Goal: Task Accomplishment & Management: Manage account settings

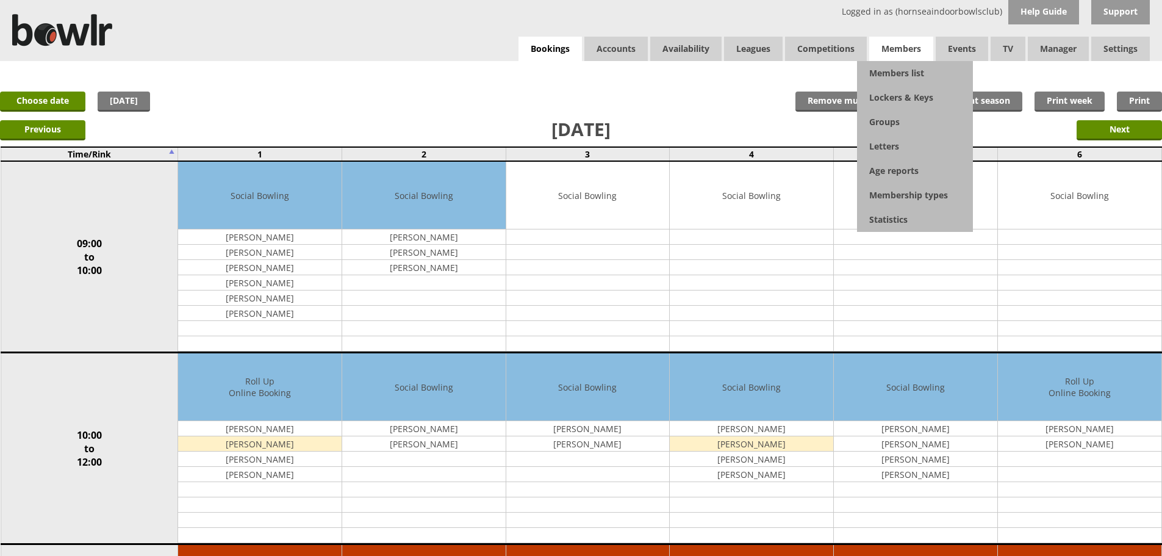
click at [907, 49] on span "Members" at bounding box center [902, 49] width 64 height 24
click at [906, 74] on link "Members list" at bounding box center [915, 73] width 116 height 24
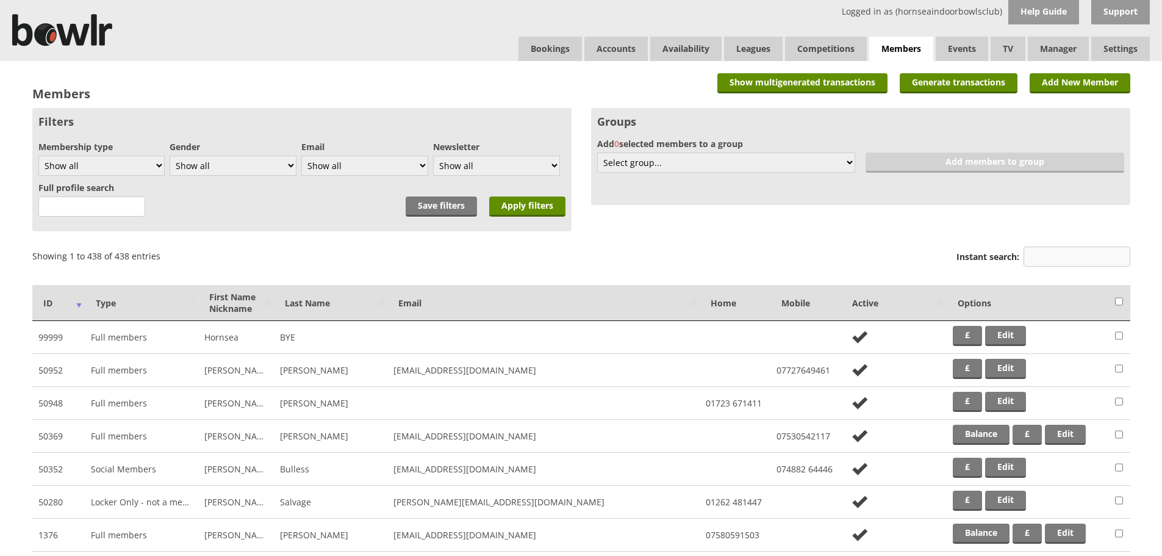
click at [1060, 253] on input "Instant search:" at bounding box center [1077, 257] width 107 height 20
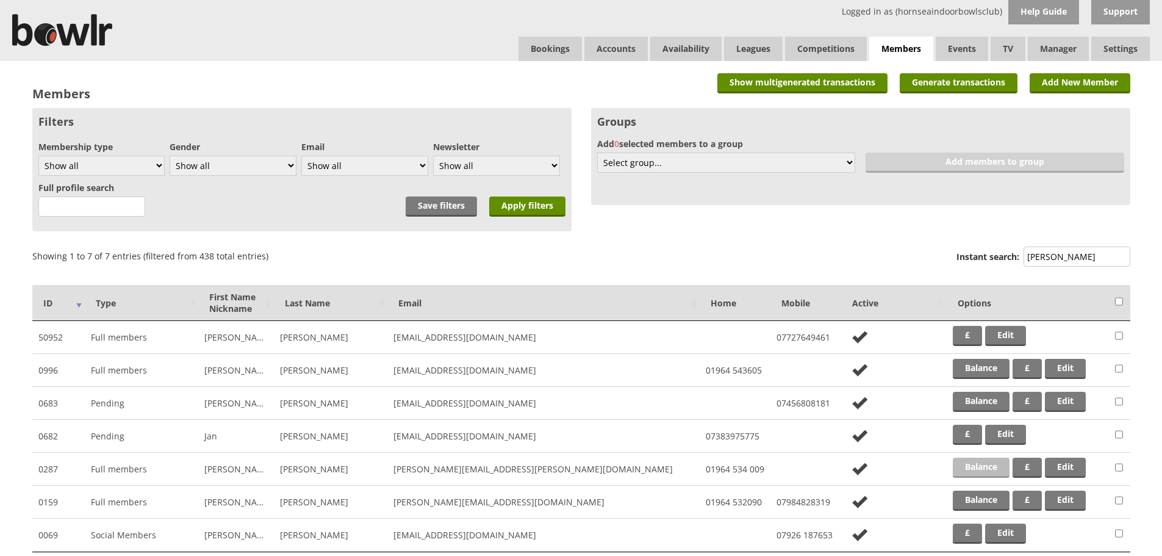
type input "ken"
click at [971, 469] on link "Balance" at bounding box center [981, 468] width 57 height 20
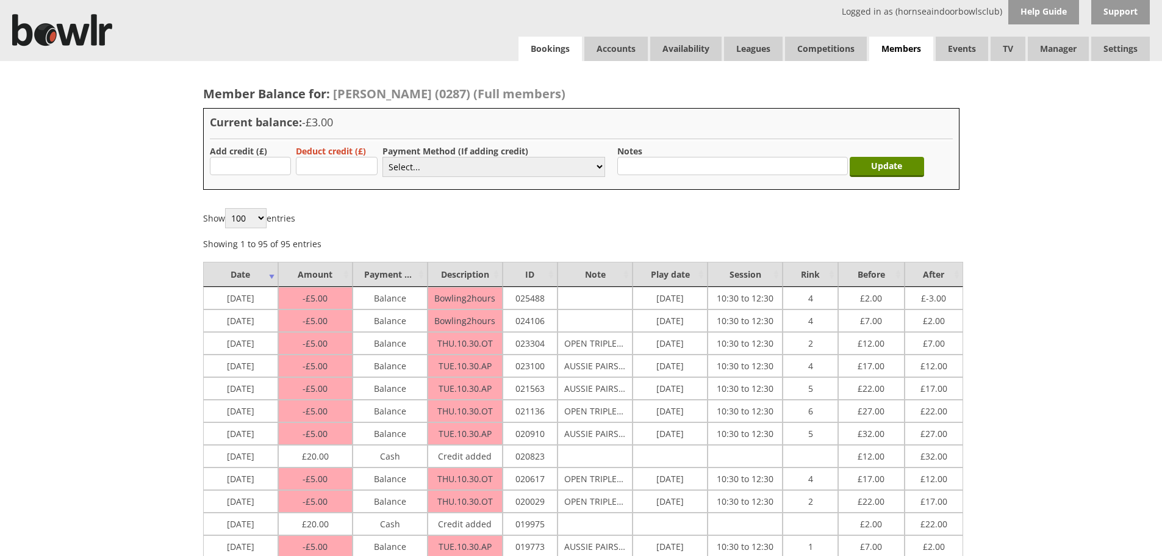
click at [554, 48] on link "Bookings" at bounding box center [550, 49] width 63 height 24
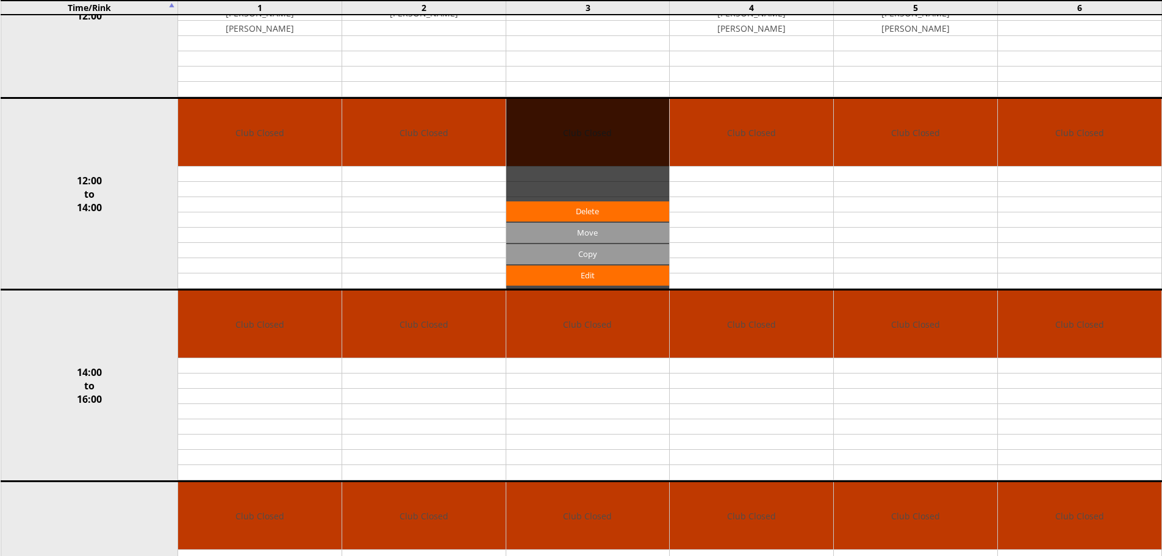
scroll to position [19, 0]
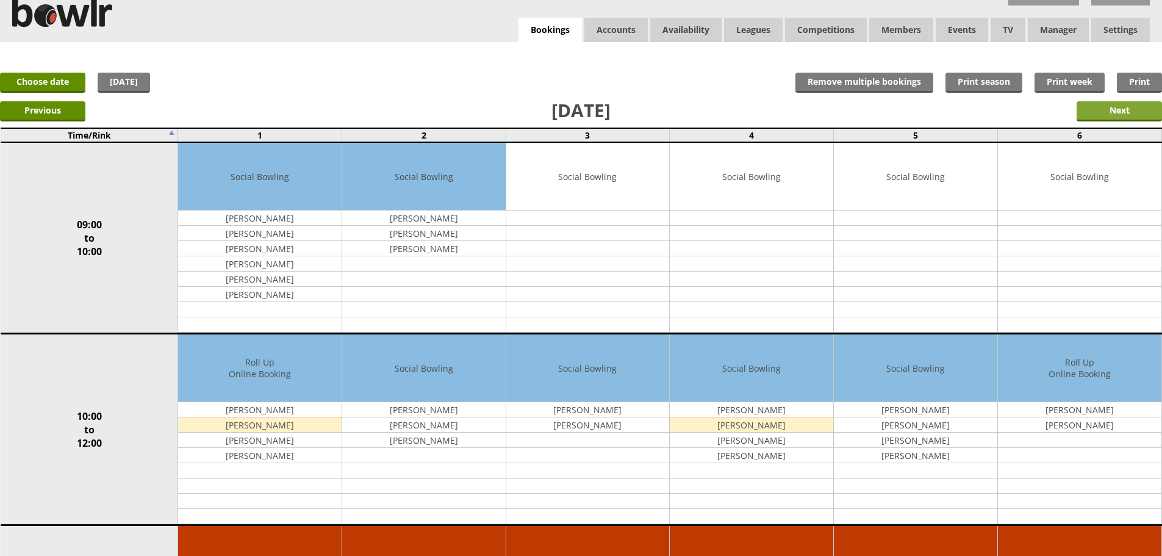
click at [1117, 109] on input "Next" at bounding box center [1119, 111] width 85 height 20
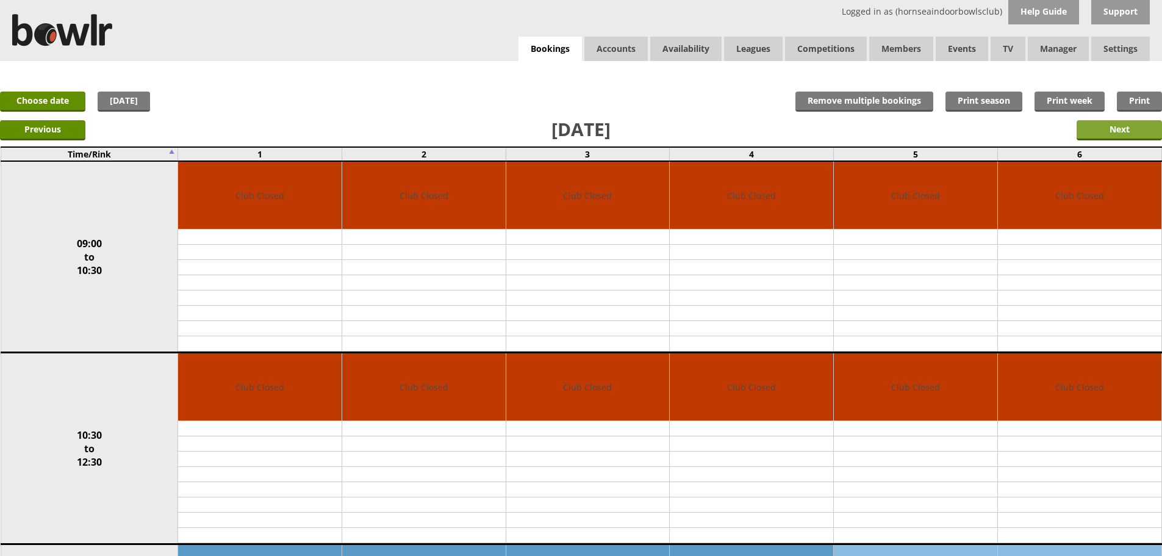
click at [1128, 128] on input "Next" at bounding box center [1119, 130] width 85 height 20
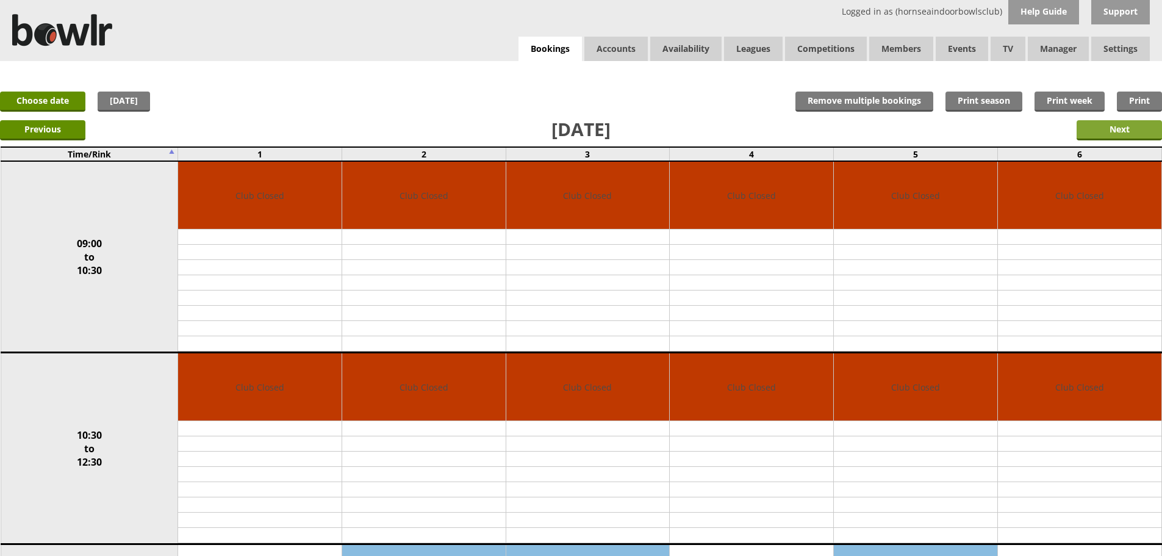
click at [1121, 132] on input "Next" at bounding box center [1119, 130] width 85 height 20
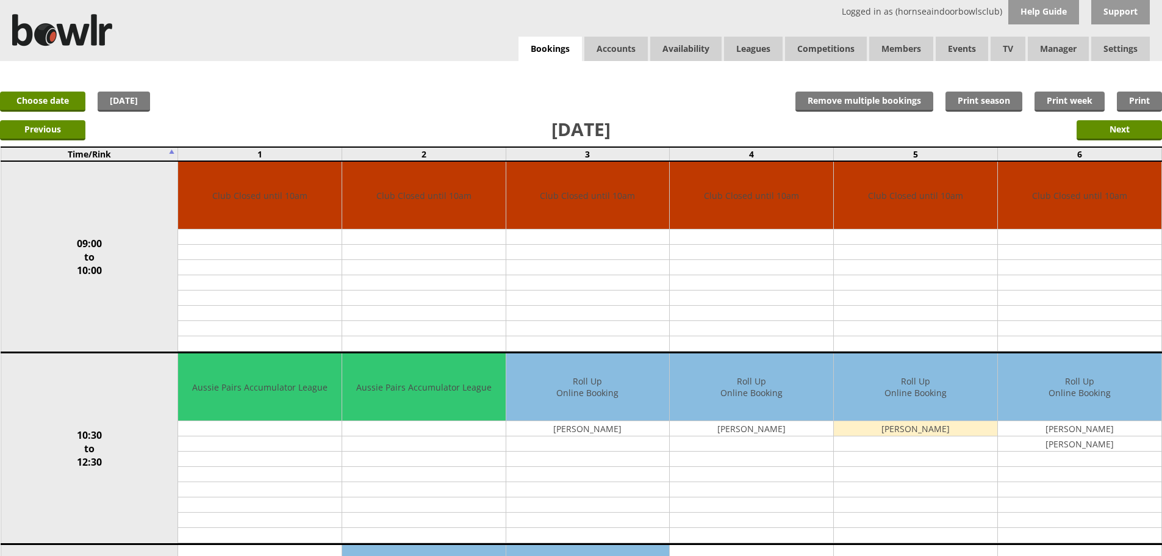
click at [140, 101] on link "[DATE]" at bounding box center [124, 102] width 52 height 20
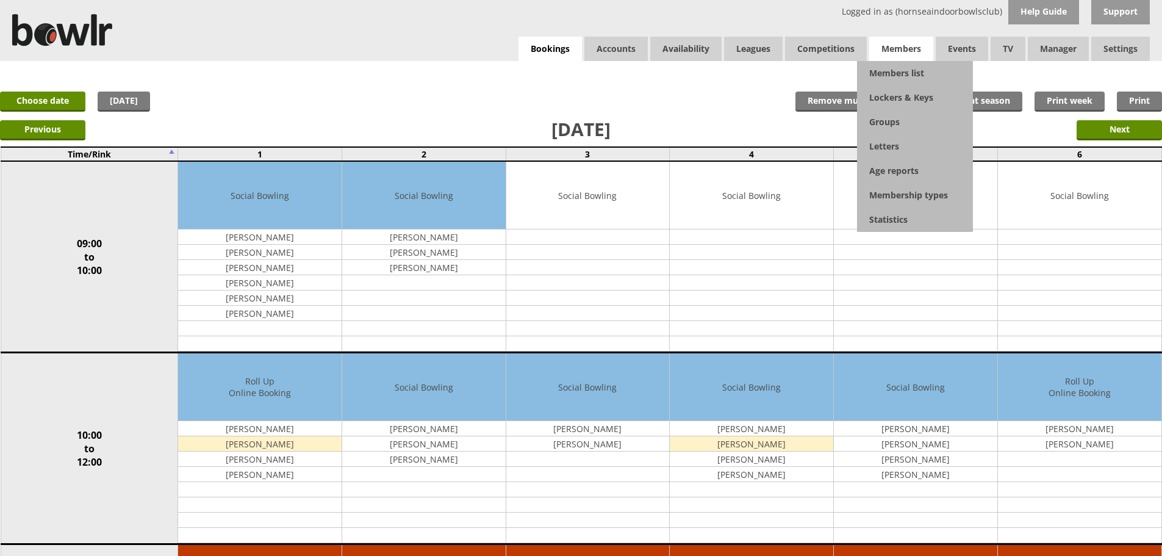
click at [898, 52] on span "Members" at bounding box center [902, 49] width 64 height 24
click at [897, 71] on link "Members list" at bounding box center [915, 73] width 116 height 24
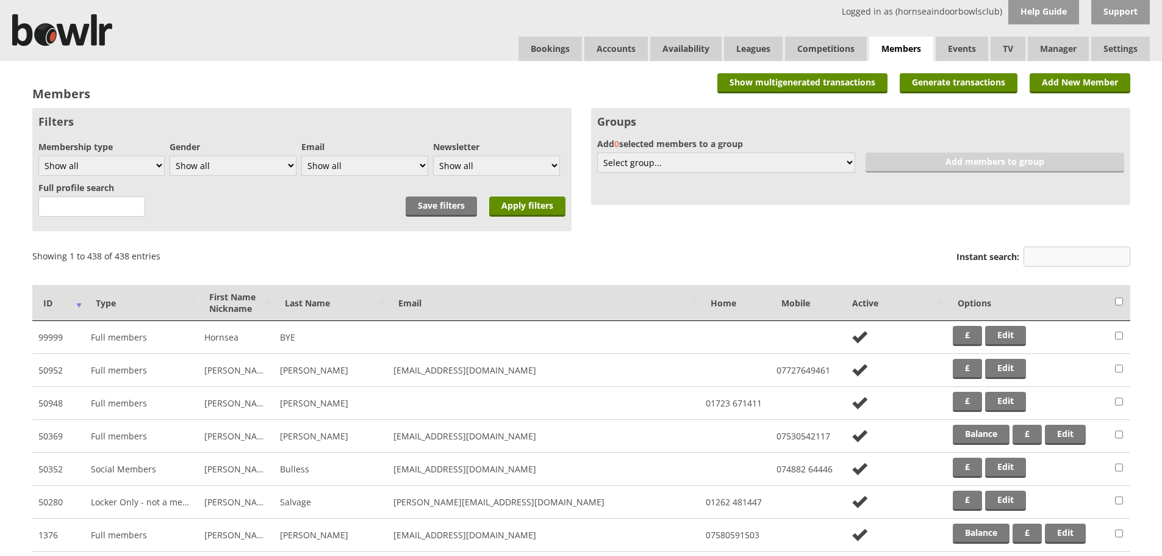
click at [1055, 261] on input "Instant search:" at bounding box center [1077, 257] width 107 height 20
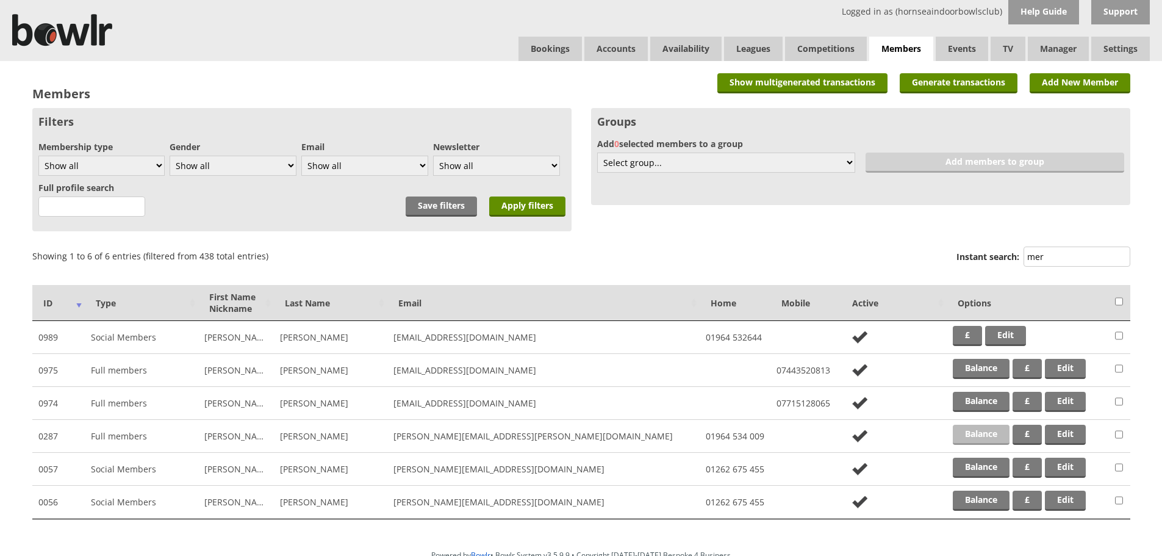
type input "mer"
click at [992, 441] on link "Balance" at bounding box center [981, 435] width 57 height 20
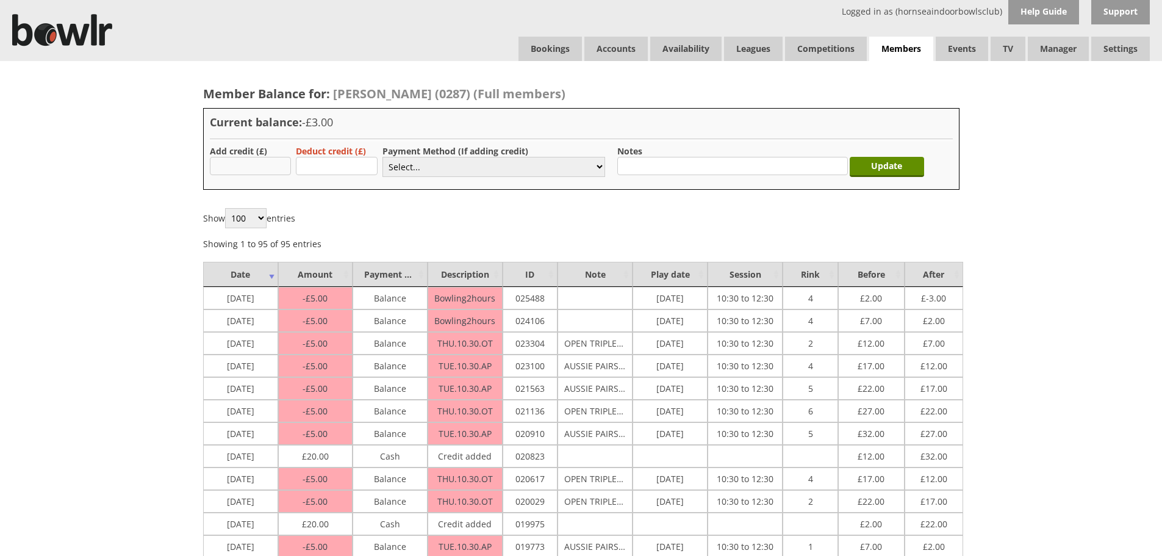
click at [222, 168] on input "text" at bounding box center [251, 166] width 82 height 18
type input "20.00"
click at [430, 164] on select "Select... Cash Card Cheque Bank Transfer Other Member Card Gift Voucher Balance" at bounding box center [494, 167] width 223 height 20
select select "1"
click at [383, 157] on select "Select... Cash Card Cheque Bank Transfer Other Member Card Gift Voucher Balance" at bounding box center [494, 167] width 223 height 20
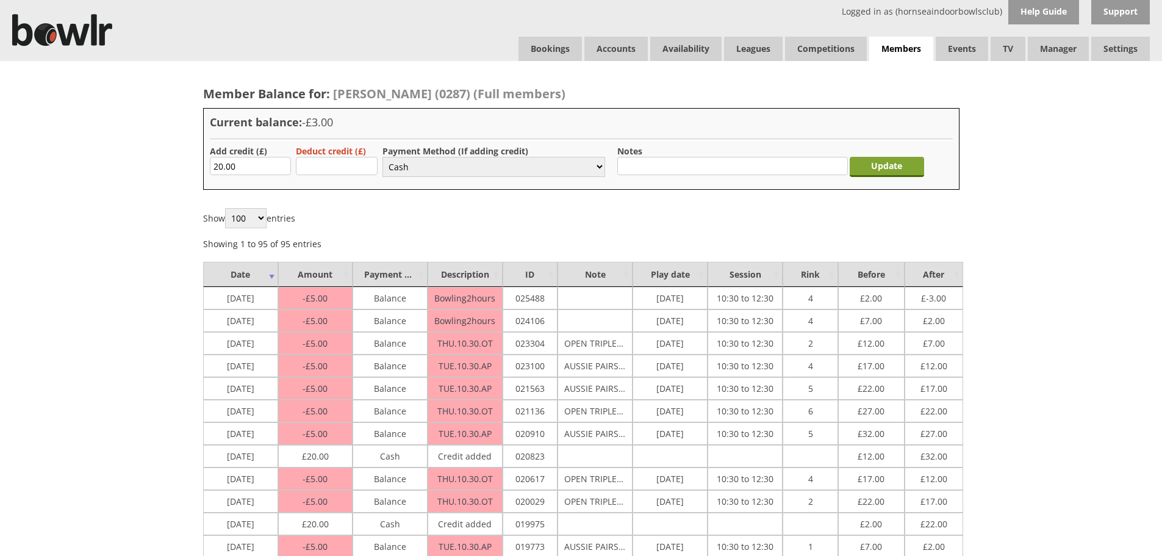
click at [901, 165] on input "Update" at bounding box center [887, 167] width 74 height 20
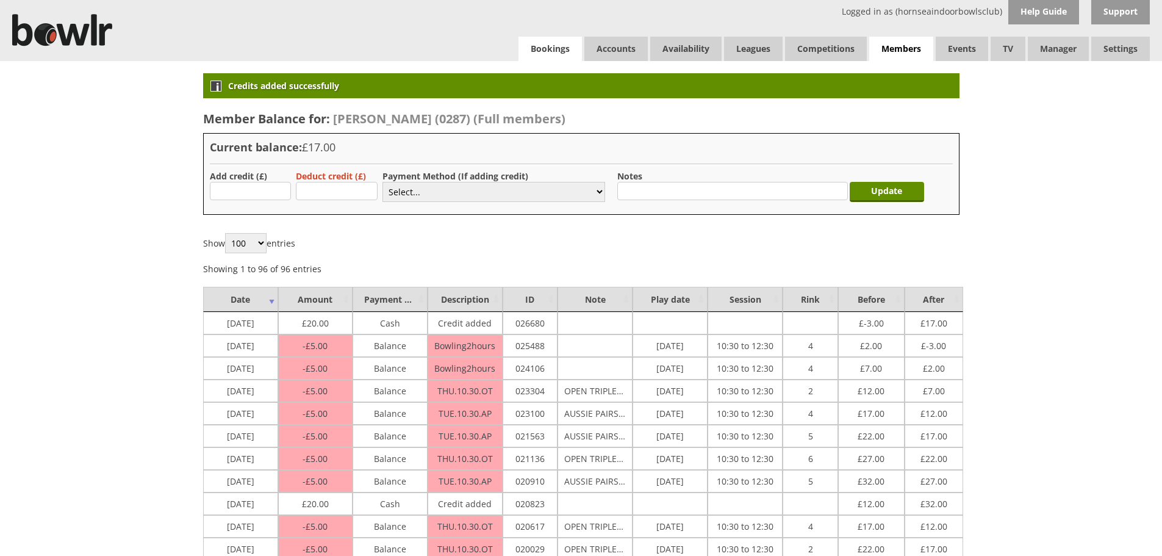
click at [555, 46] on link "Bookings" at bounding box center [550, 49] width 63 height 24
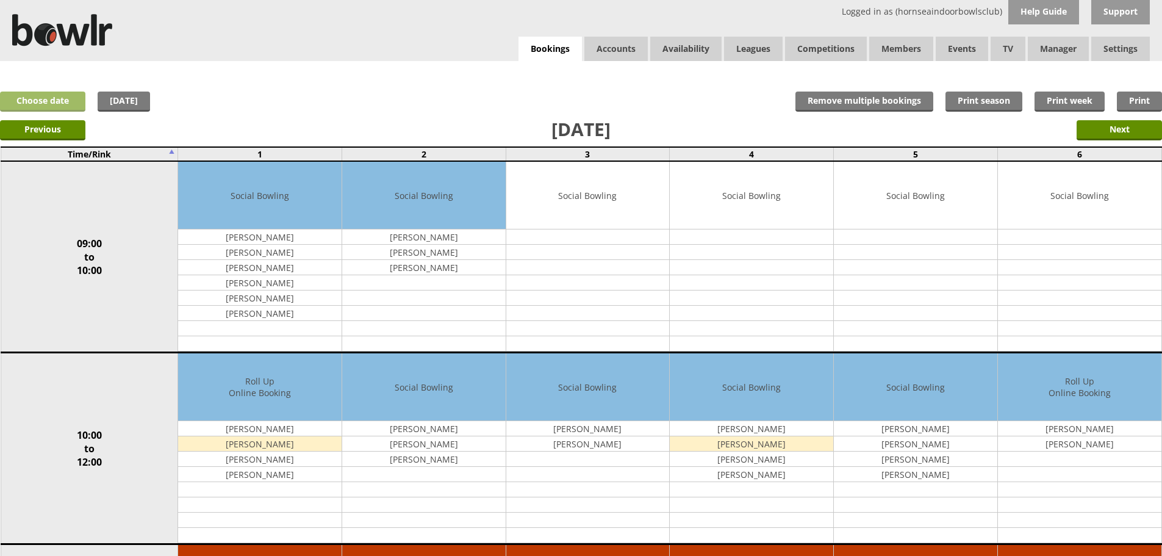
click at [63, 106] on link "Choose date" at bounding box center [42, 102] width 85 height 20
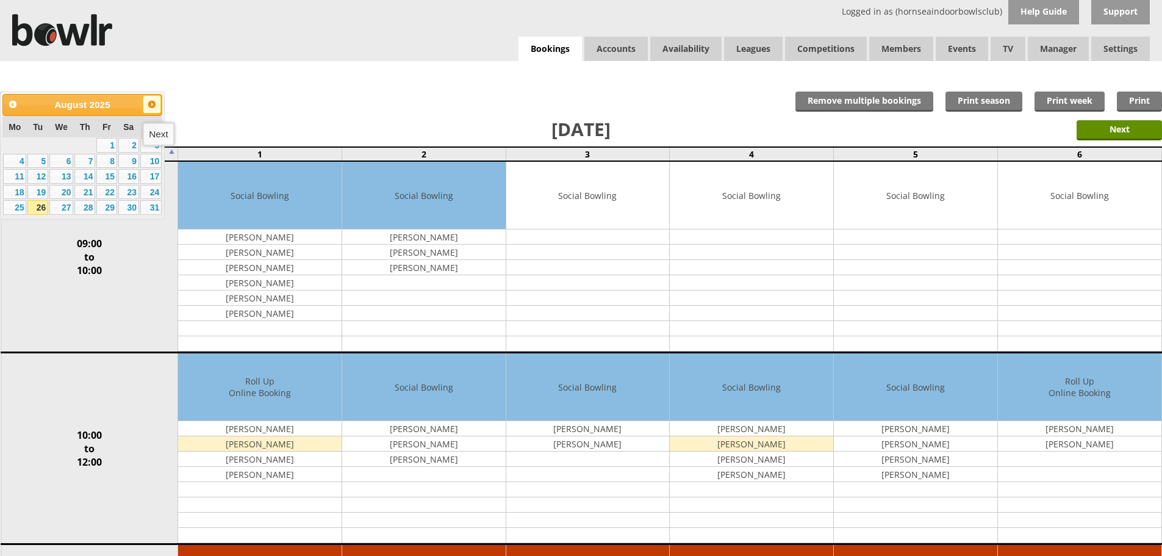
click at [157, 99] on span "Next" at bounding box center [152, 104] width 10 height 10
click at [112, 149] on link "5" at bounding box center [106, 145] width 21 height 15
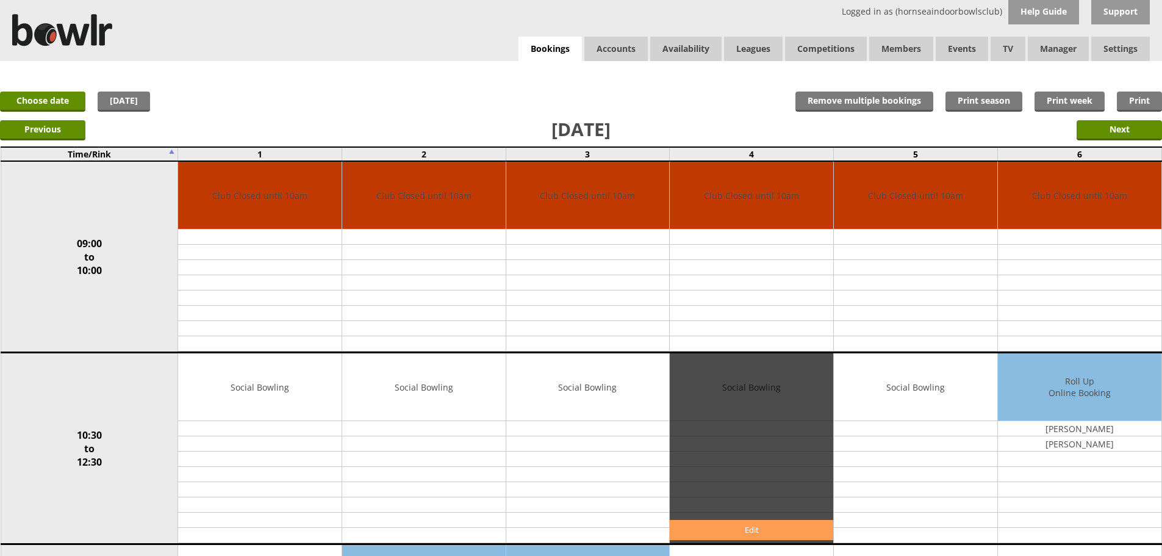
click at [716, 530] on link "Edit" at bounding box center [752, 530] width 164 height 20
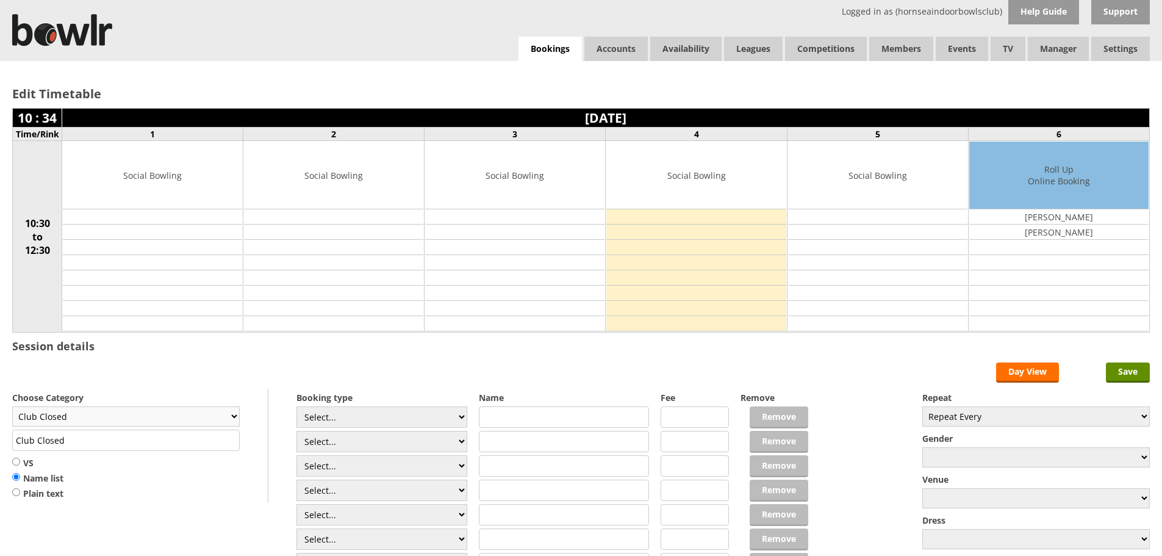
click at [236, 416] on select "Club Closed Singles League Triples League Pairs League Friendly Social Bowling …" at bounding box center [126, 416] width 228 height 20
select select "119"
click at [12, 406] on select "Club Closed Singles League Triples League Pairs League Friendly Social Bowling …" at bounding box center [126, 416] width 228 height 20
type input "Social Bowling"
click at [458, 420] on select "Select... Club Competition (Member) Club Competition (Visitor) National (Member…" at bounding box center [382, 416] width 171 height 21
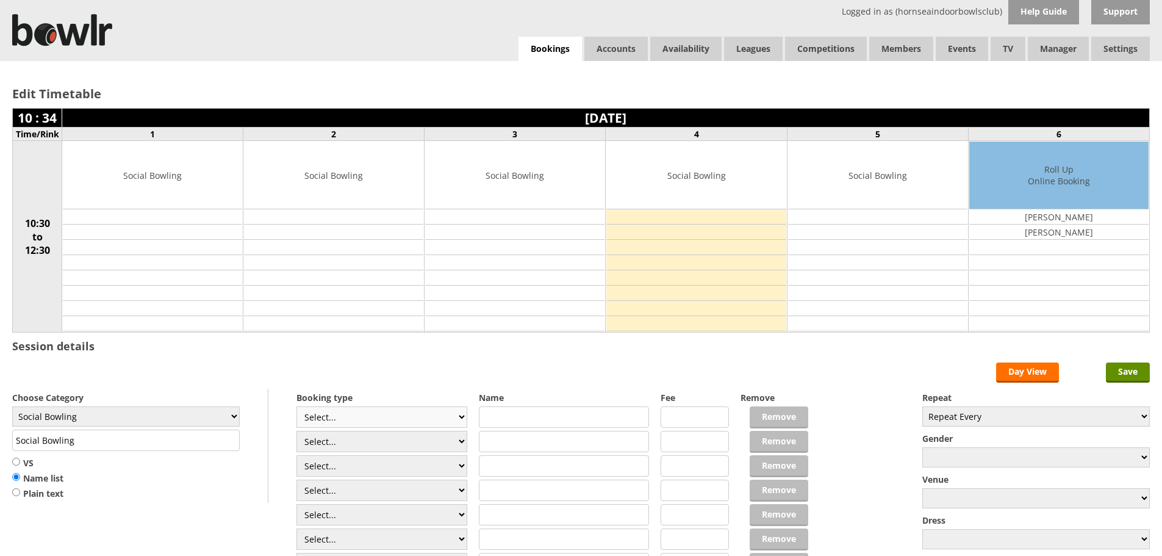
select select "1_50"
click at [297, 406] on select "Select... Club Competition (Member) Club Competition (Visitor) National (Member…" at bounding box center [382, 416] width 171 height 21
type input "5.0000"
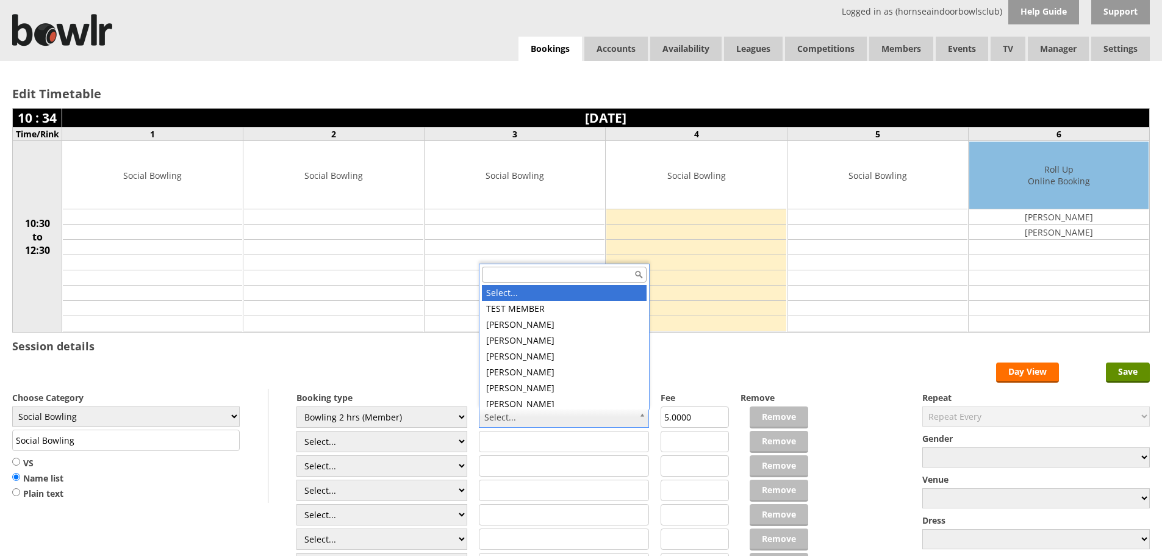
click at [505, 273] on input "text" at bounding box center [564, 275] width 165 height 16
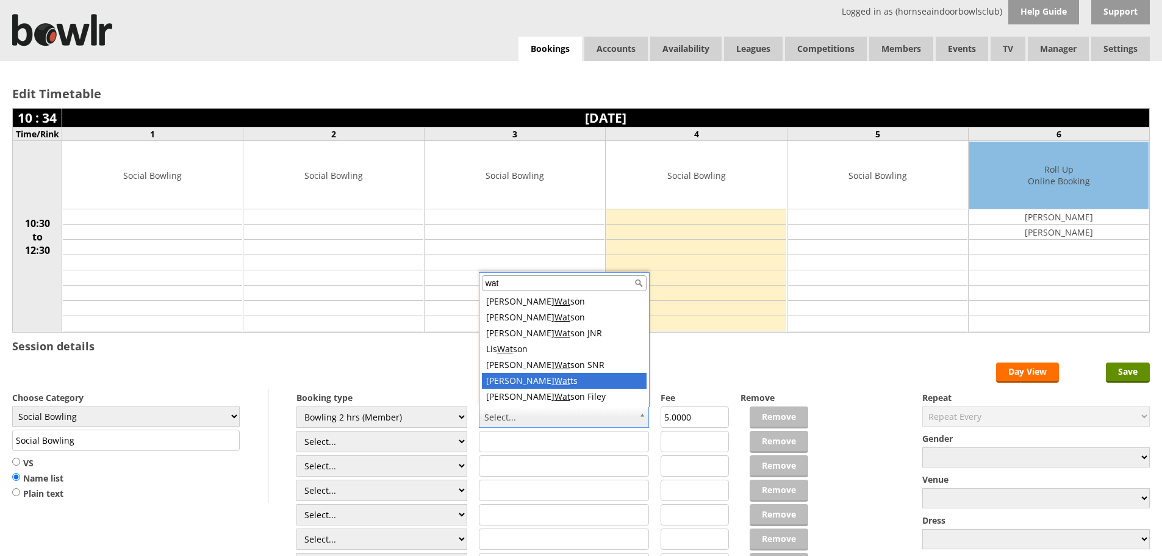
type input "wat"
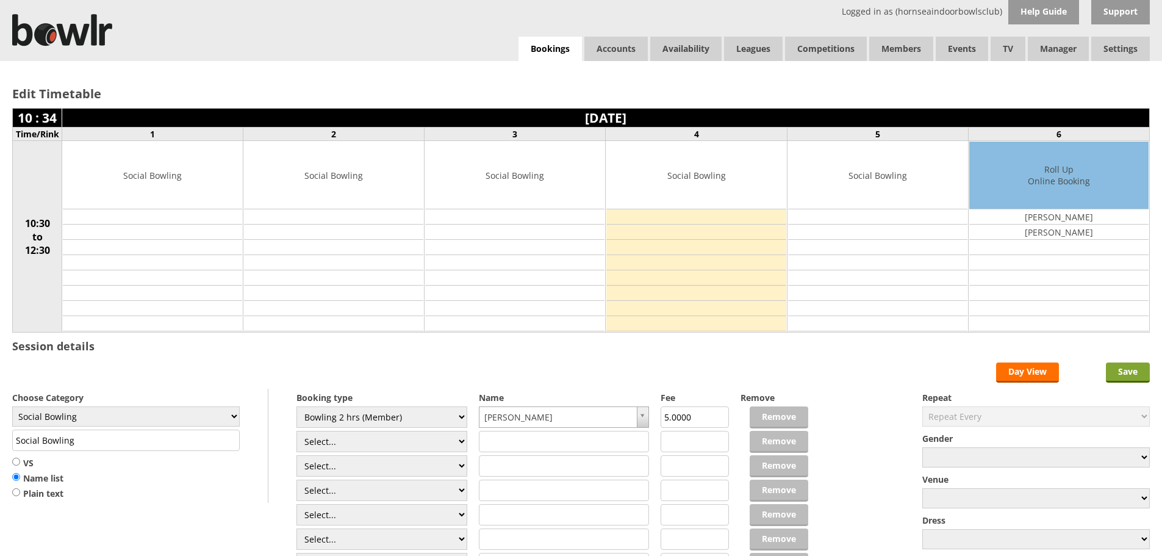
click at [1128, 370] on input "Save" at bounding box center [1128, 372] width 44 height 20
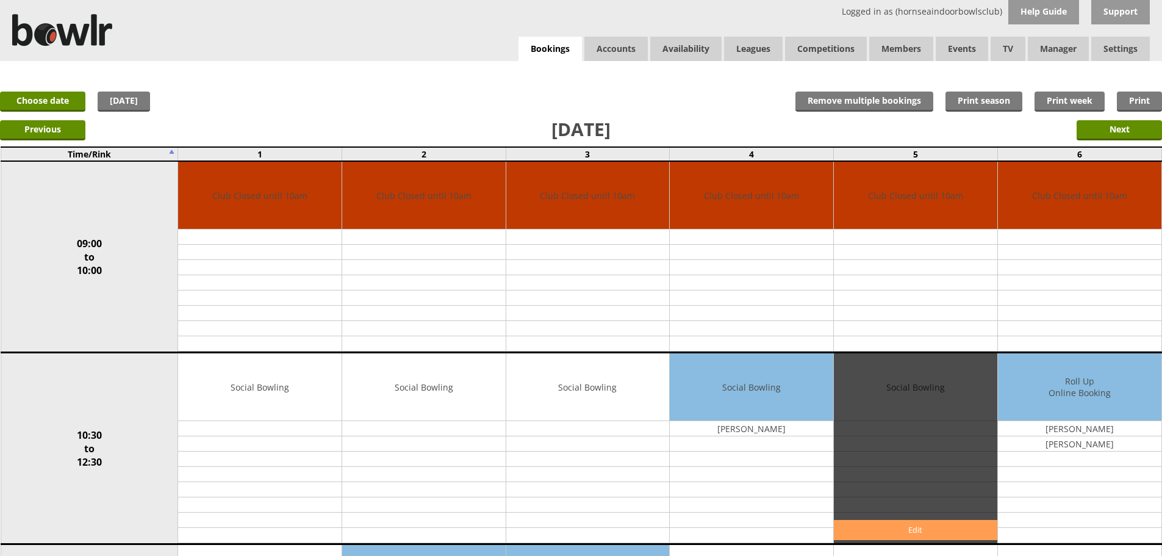
click at [920, 533] on link "Edit" at bounding box center [916, 530] width 164 height 20
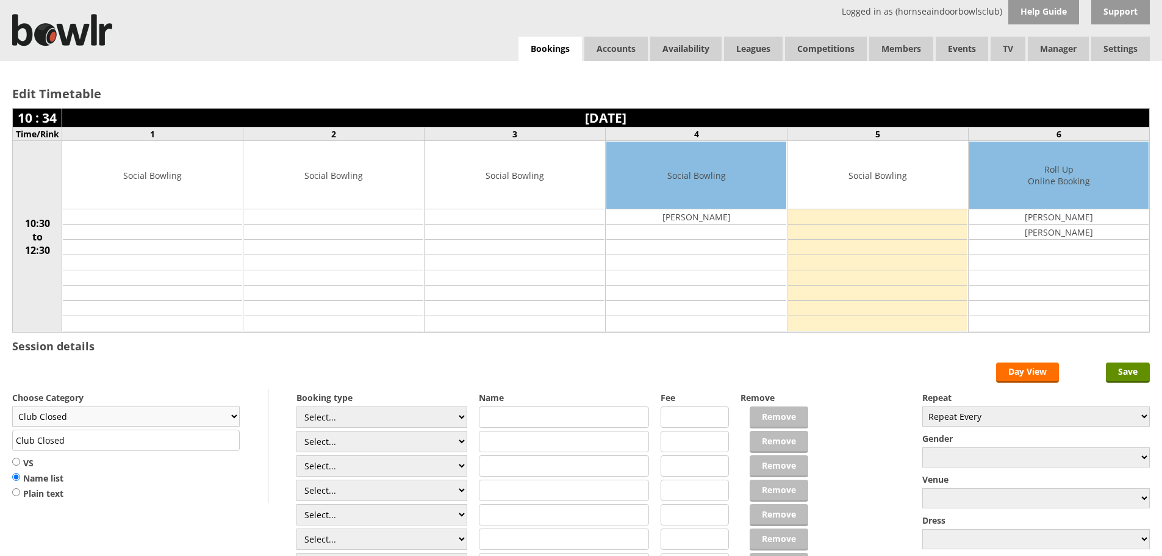
click at [233, 411] on select "Club Closed Singles League Triples League Pairs League Friendly Social Bowling …" at bounding box center [126, 416] width 228 height 20
select select "119"
click at [12, 406] on select "Club Closed Singles League Triples League Pairs League Friendly Social Bowling …" at bounding box center [126, 416] width 228 height 20
type input "Social Bowling"
click at [463, 417] on select "Select... Club Competition (Member) Club Competition (Visitor) National (Member…" at bounding box center [382, 416] width 171 height 21
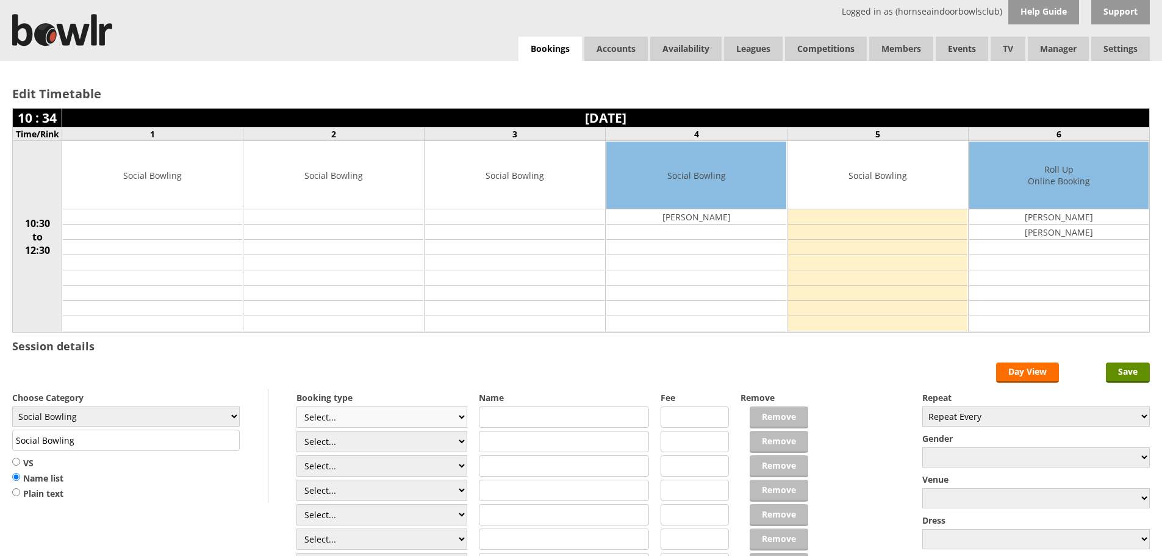
select select "1_50"
click at [297, 406] on select "Select... Club Competition (Member) Club Competition (Visitor) National (Member…" at bounding box center [382, 416] width 171 height 21
type input "5.0000"
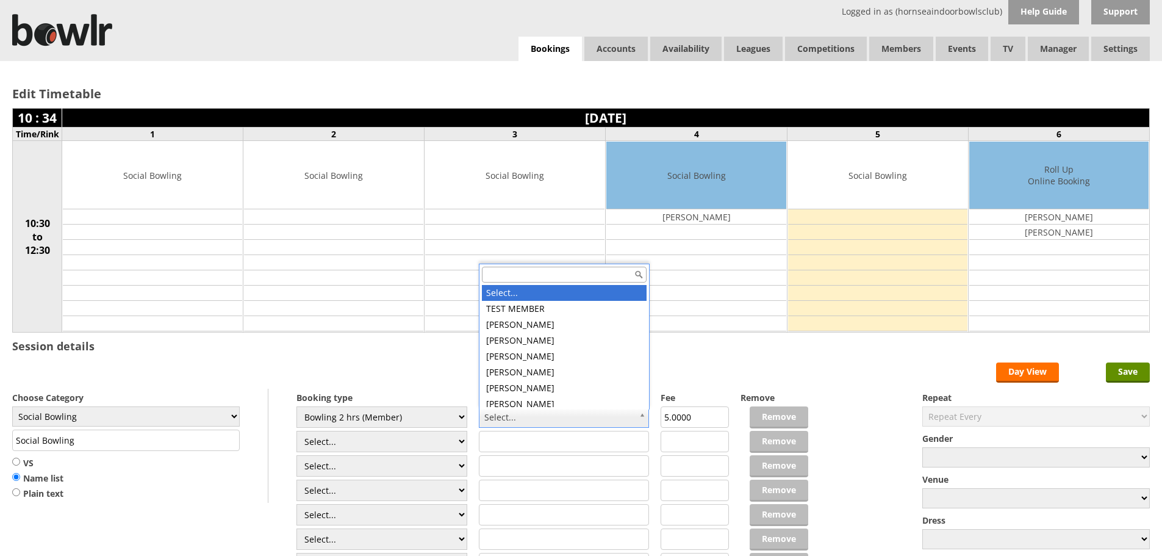
click at [509, 273] on input "text" at bounding box center [564, 275] width 165 height 16
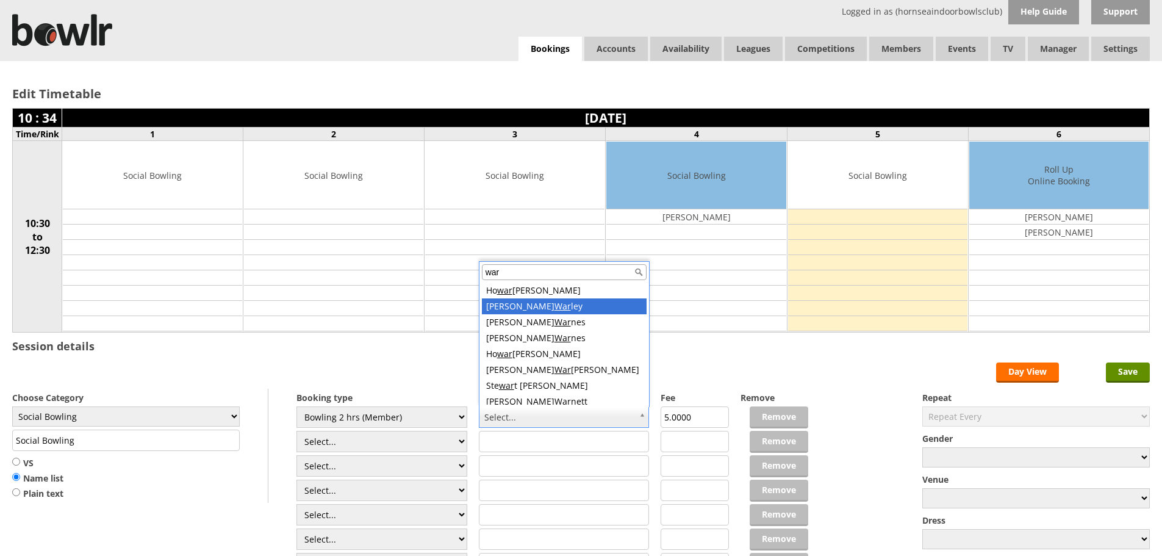
type input "war"
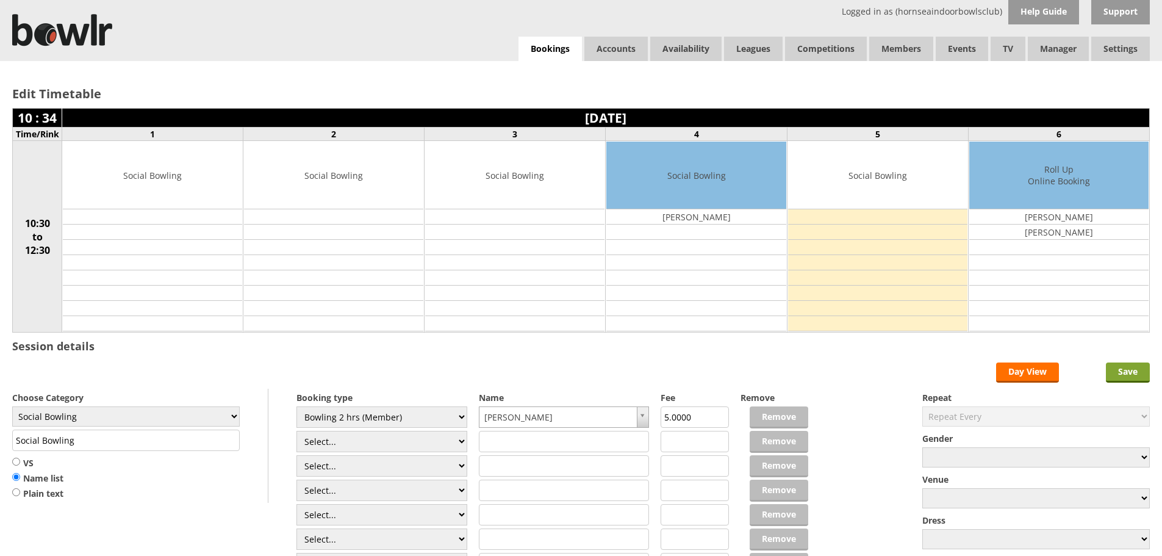
click at [1132, 375] on input "Save" at bounding box center [1128, 372] width 44 height 20
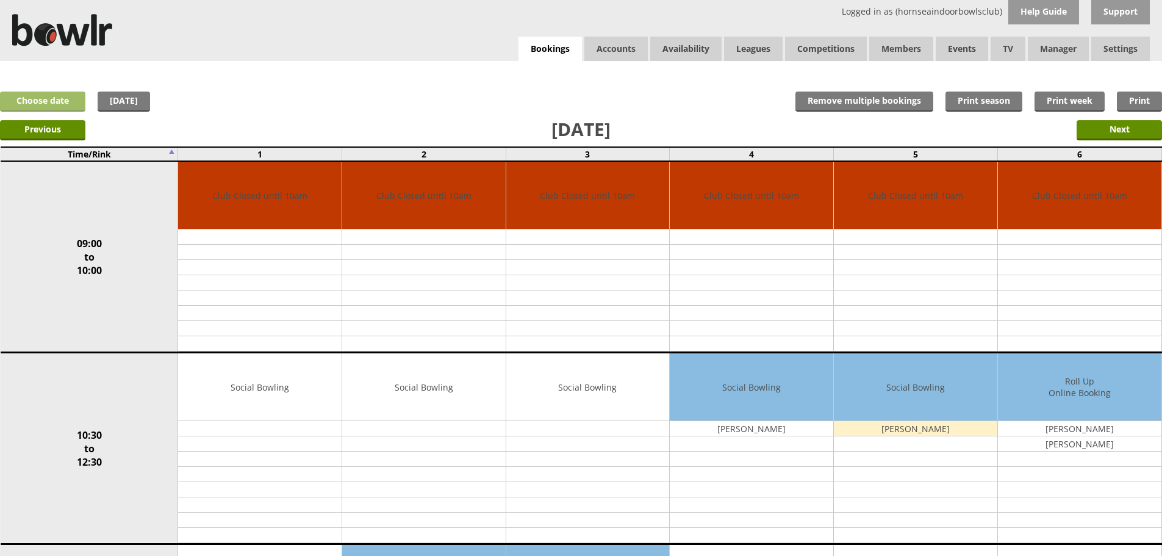
click at [63, 103] on link "Choose date" at bounding box center [42, 102] width 85 height 20
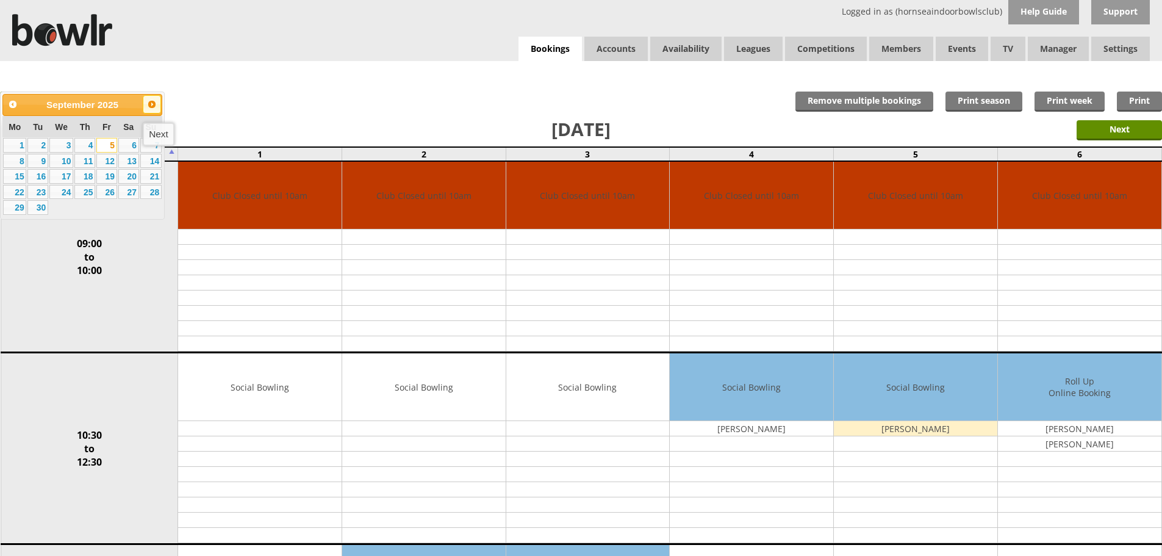
click at [156, 102] on span "Next" at bounding box center [152, 104] width 10 height 10
click at [66, 145] on link "1" at bounding box center [61, 145] width 24 height 15
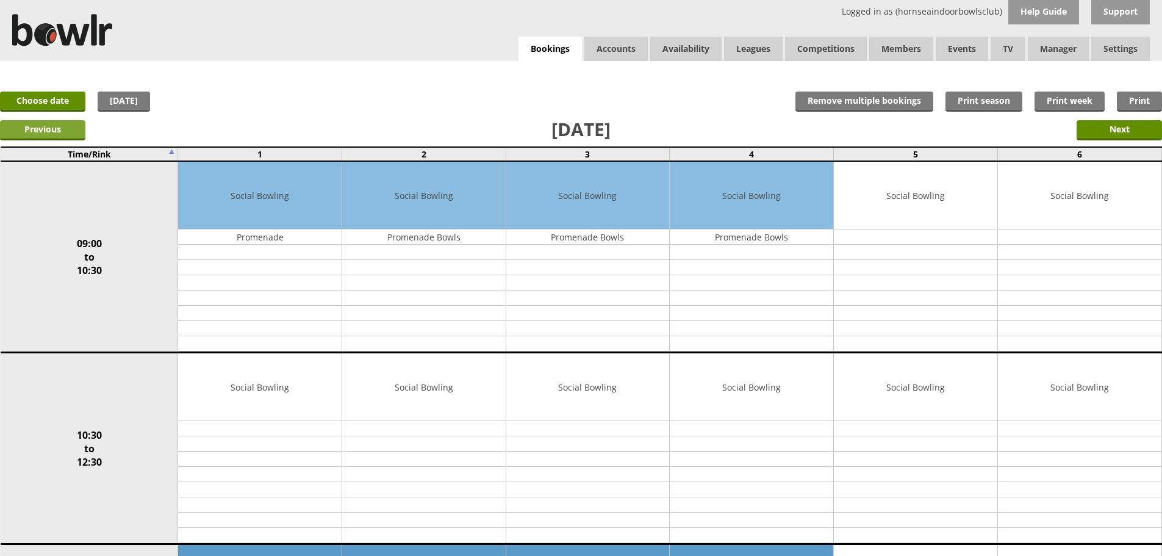
click at [59, 132] on input "Previous" at bounding box center [42, 130] width 85 height 20
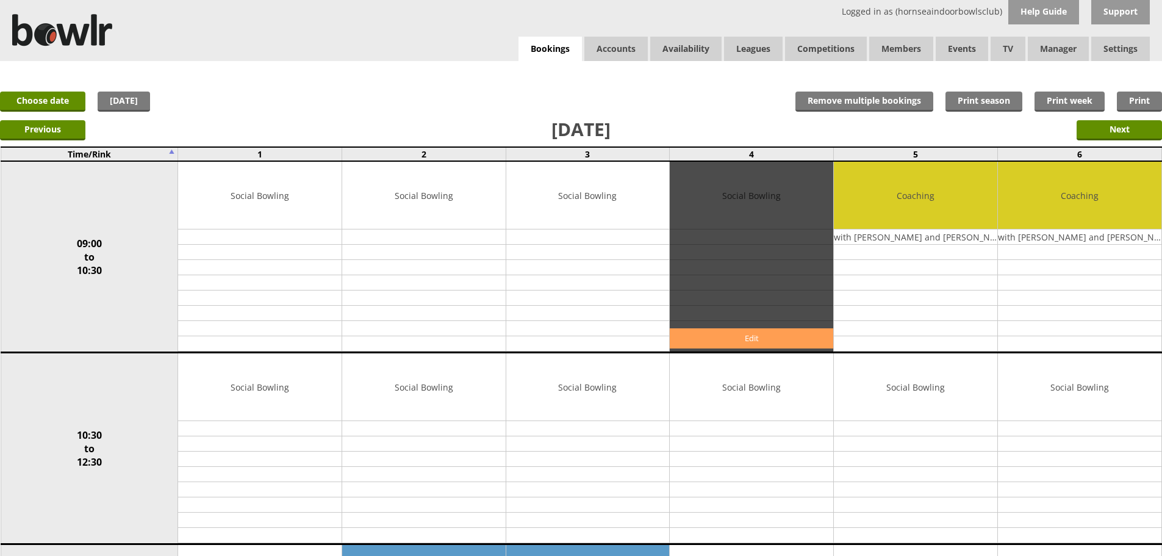
click at [749, 341] on link "Edit" at bounding box center [752, 338] width 164 height 20
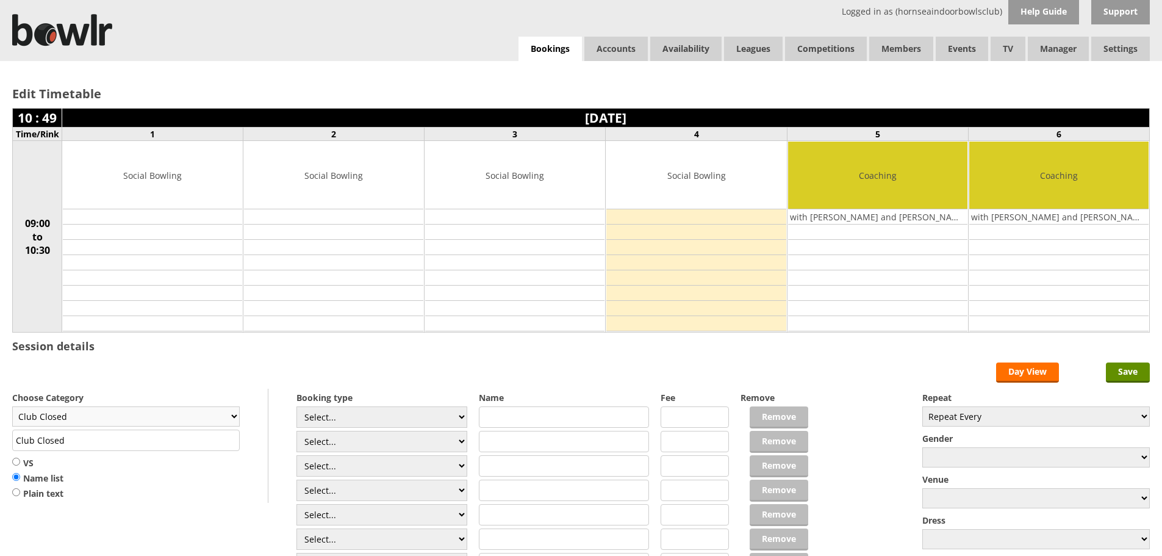
click at [229, 416] on select "Club Closed Singles League Triples League Pairs League Friendly Social Bowling …" at bounding box center [126, 416] width 228 height 20
select select "132"
click at [12, 406] on select "Club Closed Singles League Triples League Pairs League Friendly Social Bowling …" at bounding box center [126, 416] width 228 height 20
type input "Social Bowling"
click at [463, 423] on select "Select... Club Competition (Member) Club Competition (Visitor) National (Member…" at bounding box center [382, 416] width 171 height 21
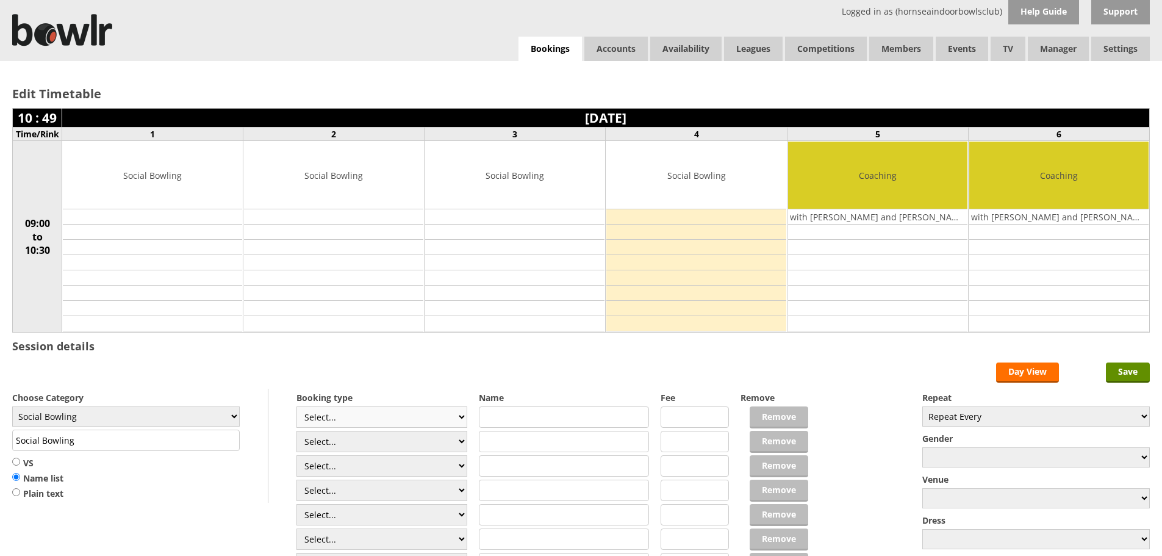
select select "1_48"
click at [297, 406] on select "Select... Club Competition (Member) Club Competition (Visitor) National (Member…" at bounding box center [382, 416] width 171 height 21
type input "4.0000"
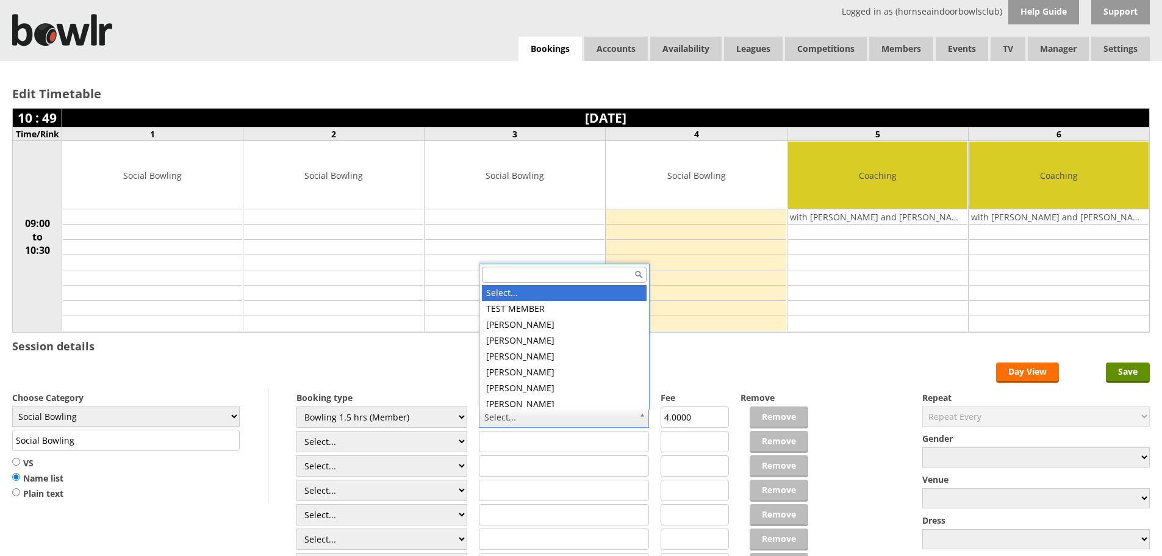
click at [528, 275] on input "text" at bounding box center [564, 275] width 165 height 16
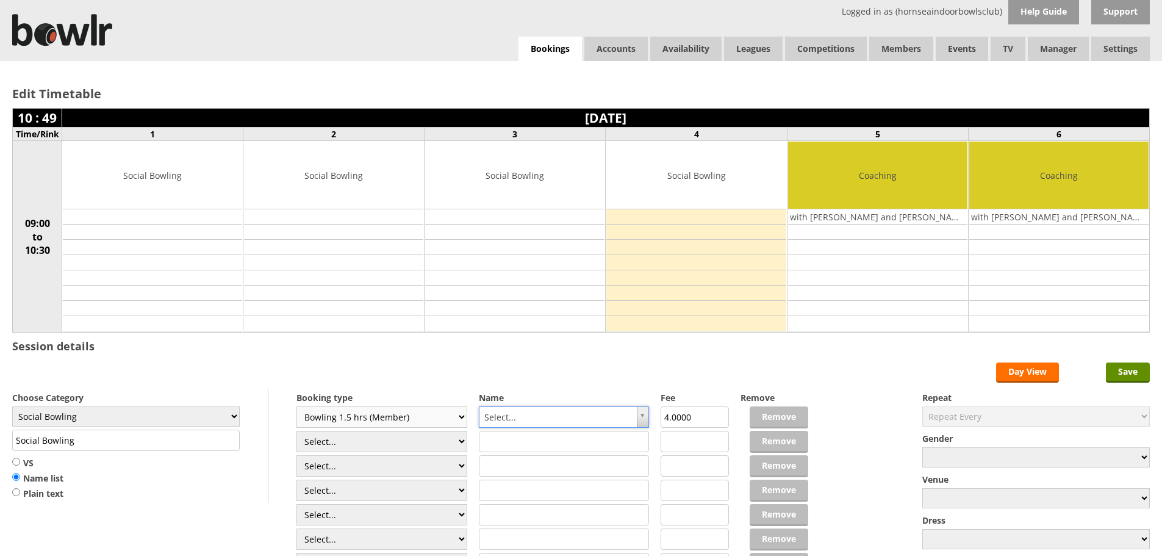
click at [459, 417] on select "Select... Club Competition (Member) Club Competition (Visitor) National (Member…" at bounding box center [382, 416] width 171 height 21
select select "1_54"
click at [297, 406] on select "Select... Club Competition (Member) Club Competition (Visitor) National (Member…" at bounding box center [382, 416] width 171 height 21
type input "3.0000"
click at [463, 441] on select "Select... Club Competition (Member) Club Competition (Visitor) National (Member…" at bounding box center [382, 441] width 171 height 21
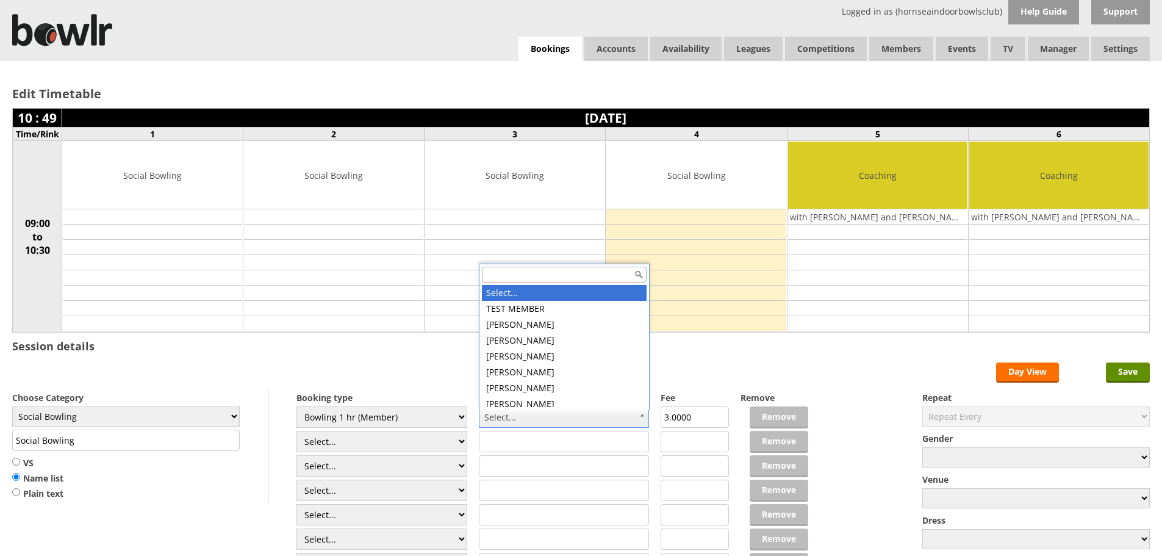
click at [517, 278] on input "text" at bounding box center [564, 275] width 165 height 16
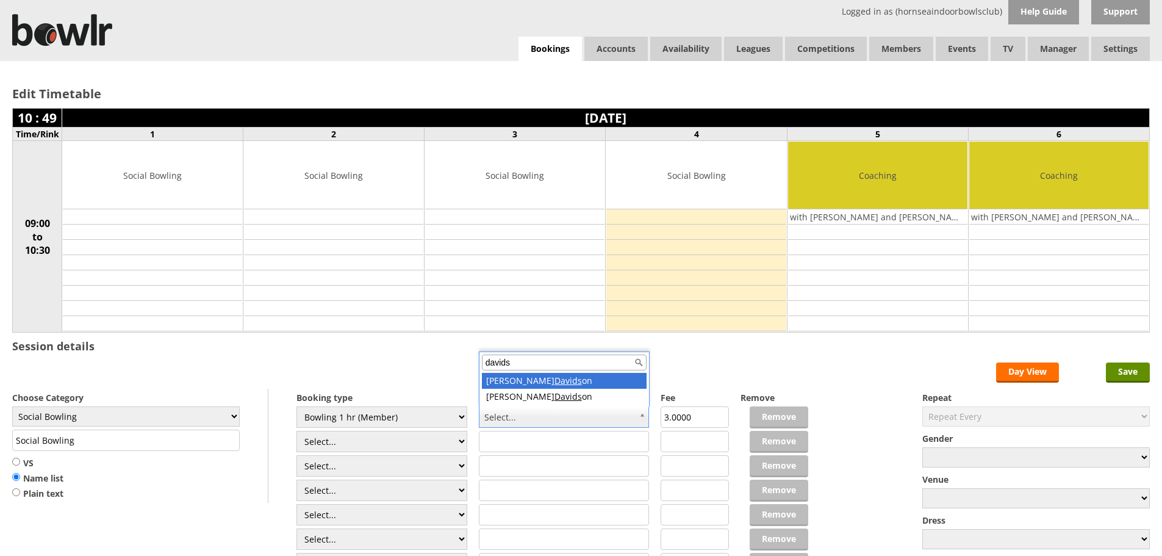
type input "davids"
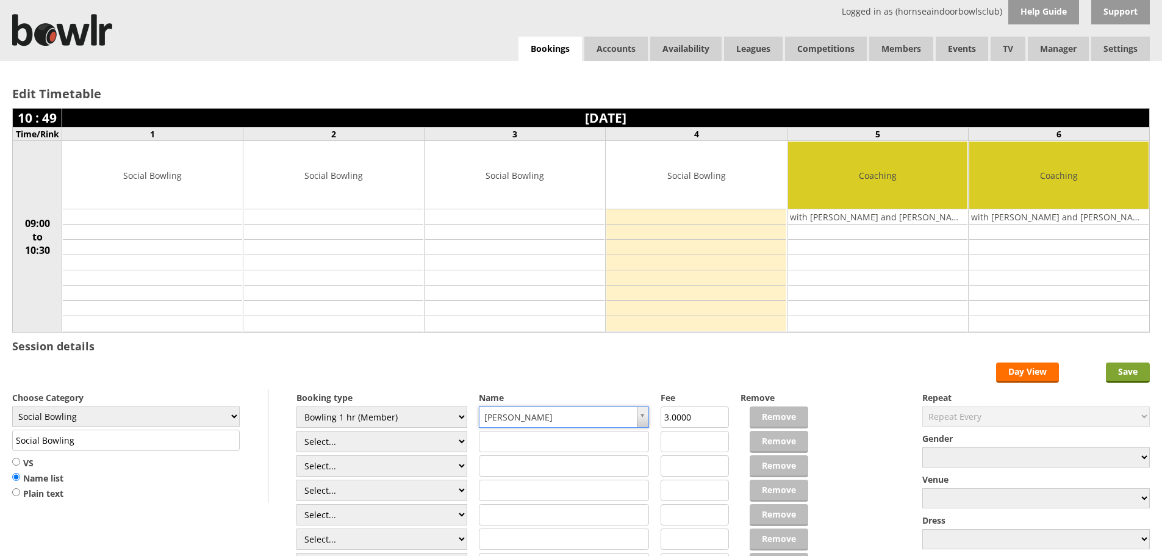
click at [1120, 370] on input "Save" at bounding box center [1128, 372] width 44 height 20
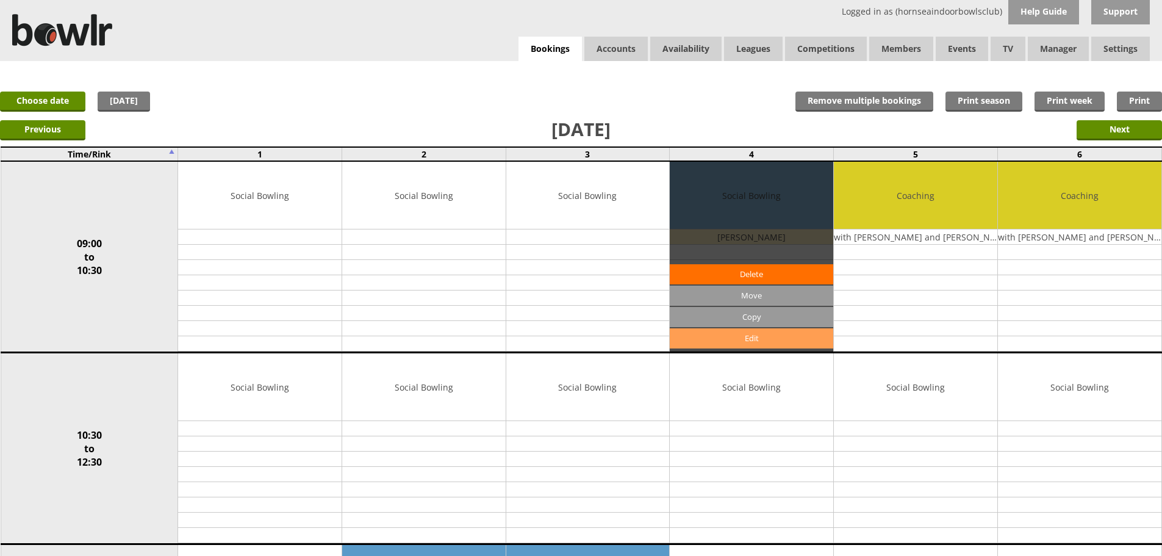
click at [777, 342] on link "Edit" at bounding box center [752, 338] width 164 height 20
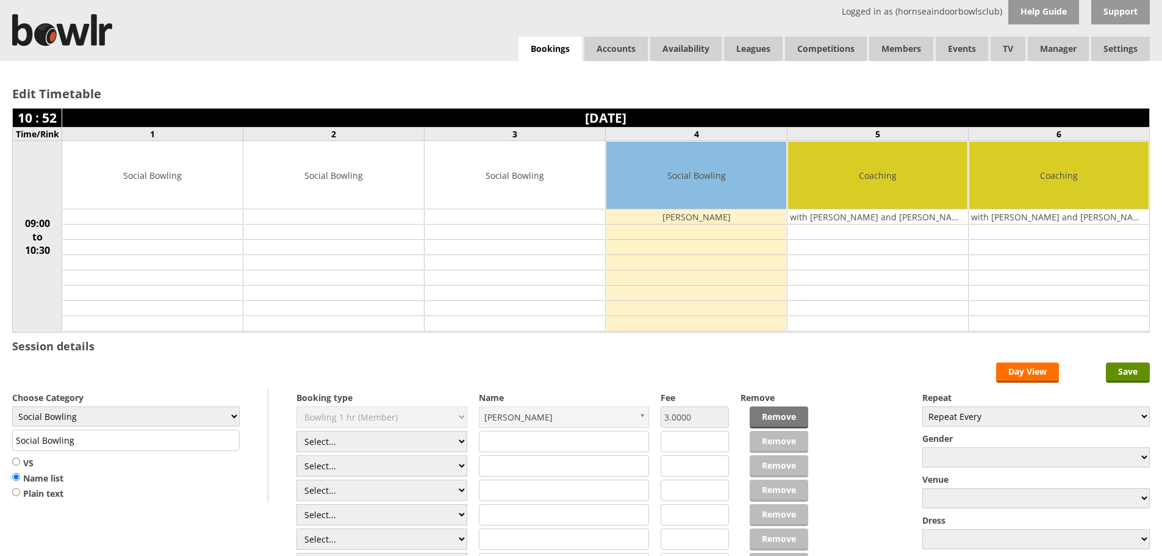
click at [704, 165] on td "Social Bowling" at bounding box center [696, 176] width 179 height 68
drag, startPoint x: 704, startPoint y: 165, endPoint x: 256, endPoint y: 264, distance: 457.9
click at [341, 215] on td at bounding box center [333, 216] width 179 height 15
click at [771, 414] on link "Remove" at bounding box center [779, 417] width 59 height 22
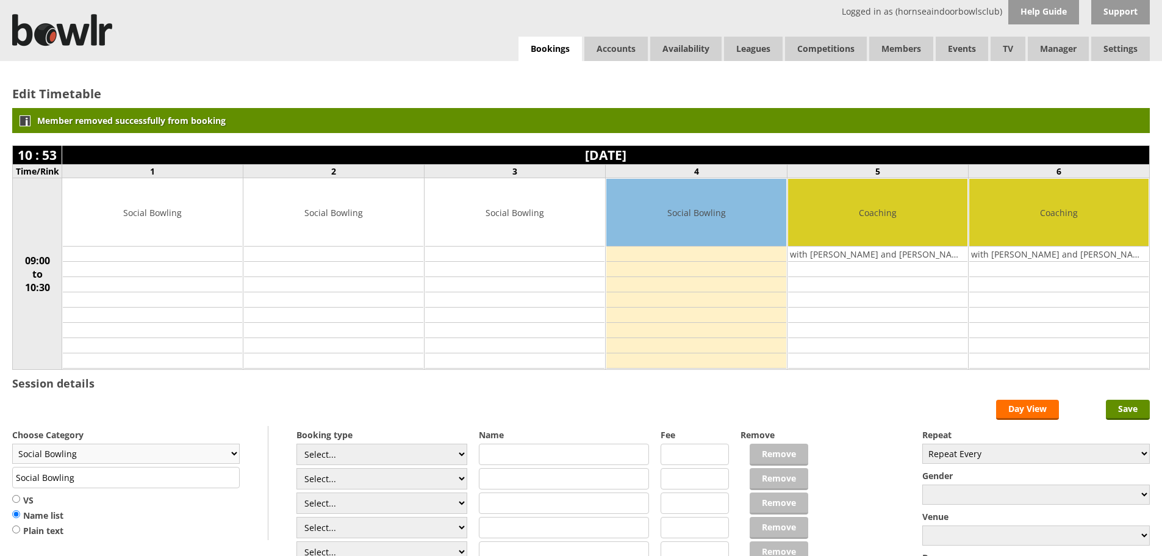
drag, startPoint x: 235, startPoint y: 455, endPoint x: 228, endPoint y: 457, distance: 7.7
click at [234, 455] on select "Club Closed Singles League Triples League Pairs League Friendly Social Bowling …" at bounding box center [126, 454] width 228 height 20
select select "133"
click at [12, 444] on select "Club Closed Singles League Triples League Pairs League Friendly Social Bowling …" at bounding box center [126, 454] width 228 height 20
type input "Coaching"
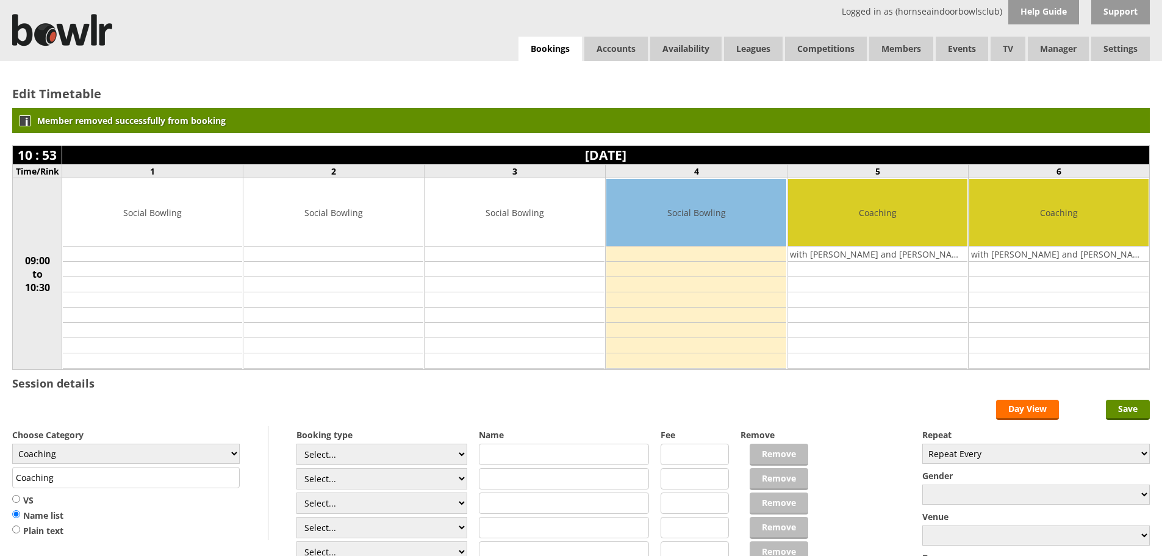
click at [508, 460] on input "text" at bounding box center [564, 454] width 171 height 21
type input "[PERSON_NAME]"
click at [494, 485] on input "text" at bounding box center [564, 478] width 171 height 21
type input "[PERSON_NAME]"
click at [1141, 402] on input "Save" at bounding box center [1128, 410] width 44 height 20
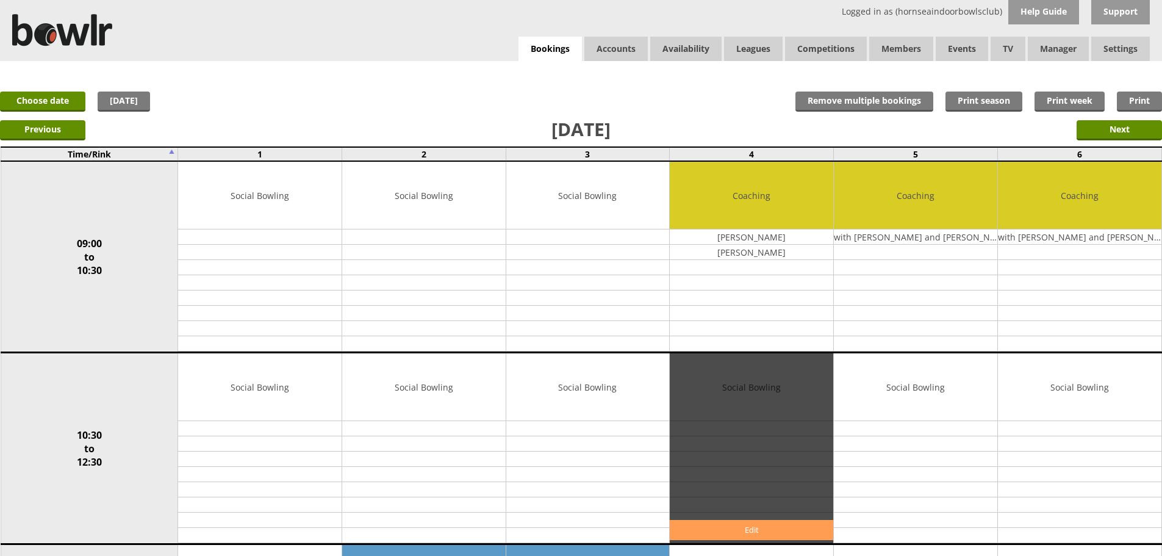
click at [775, 535] on link "Edit" at bounding box center [752, 530] width 164 height 20
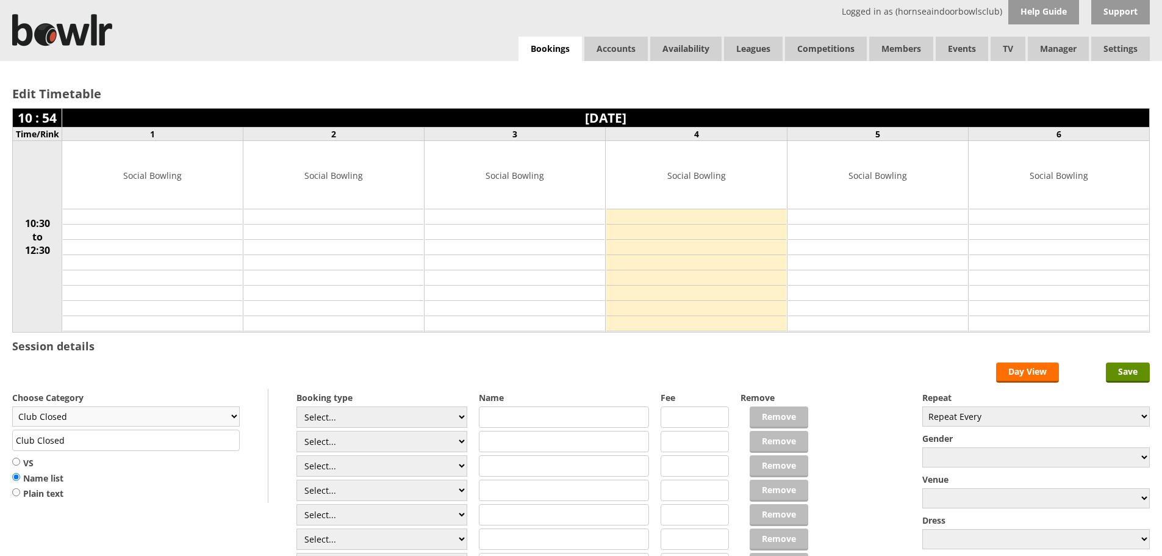
click at [231, 413] on select "Club Closed Singles League Triples League Pairs League Friendly Social Bowling …" at bounding box center [126, 416] width 228 height 20
select select "133"
click at [12, 406] on select "Club Closed Singles League Triples League Pairs League Friendly Social Bowling …" at bounding box center [126, 416] width 228 height 20
type input "Coaching"
drag, startPoint x: 517, startPoint y: 417, endPoint x: 509, endPoint y: 420, distance: 8.5
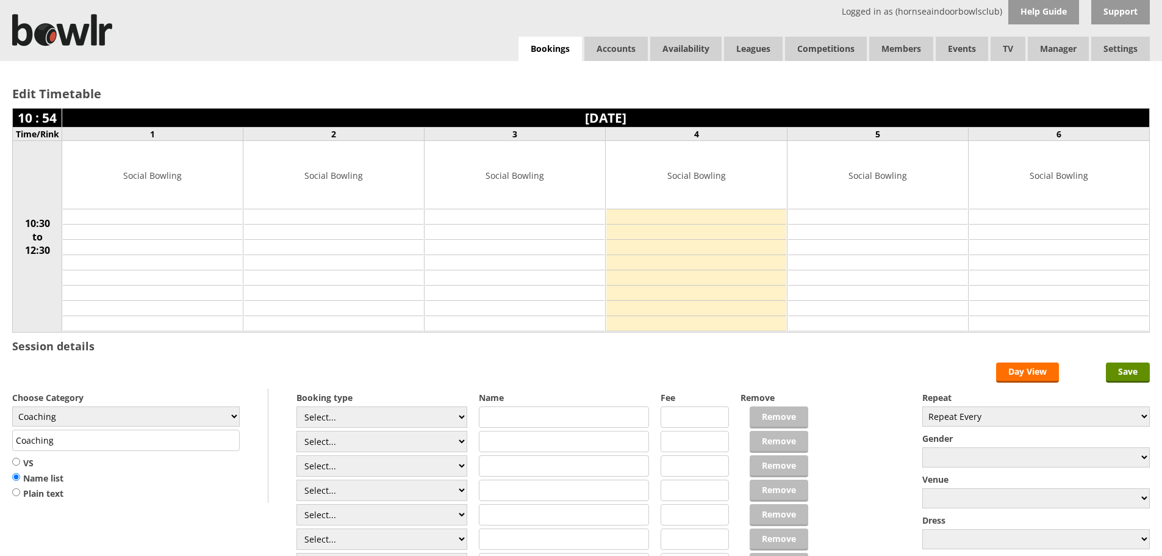
click at [513, 420] on input "text" at bounding box center [564, 416] width 171 height 21
click at [555, 419] on input "Joe dAVIDSON" at bounding box center [564, 416] width 171 height 21
type input "[PERSON_NAME]"
click at [506, 444] on input "text" at bounding box center [564, 441] width 171 height 21
type input "Ann Davidson"
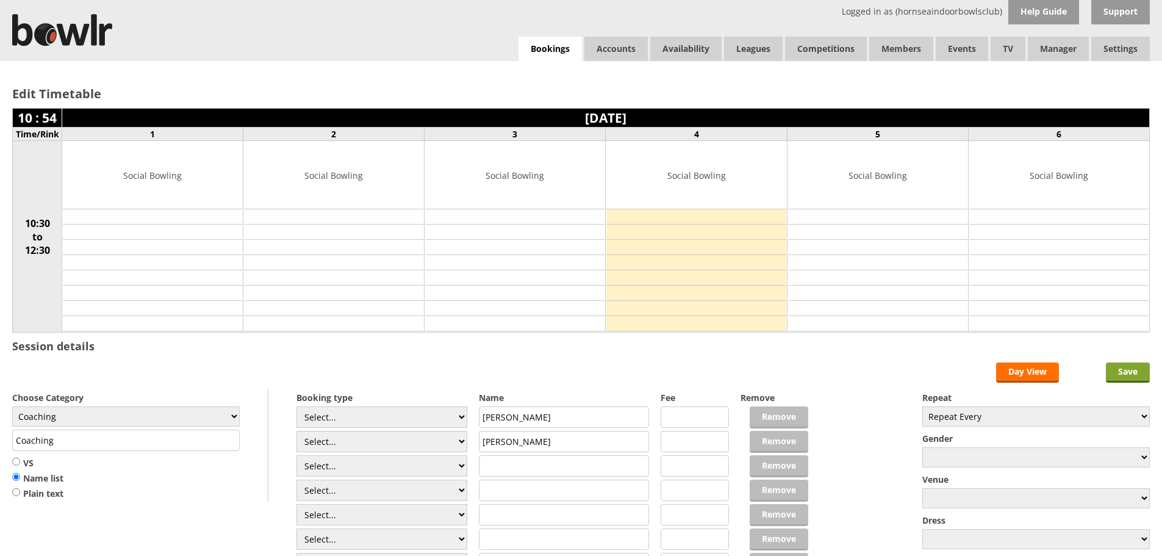
click at [1137, 375] on input "Save" at bounding box center [1128, 372] width 44 height 20
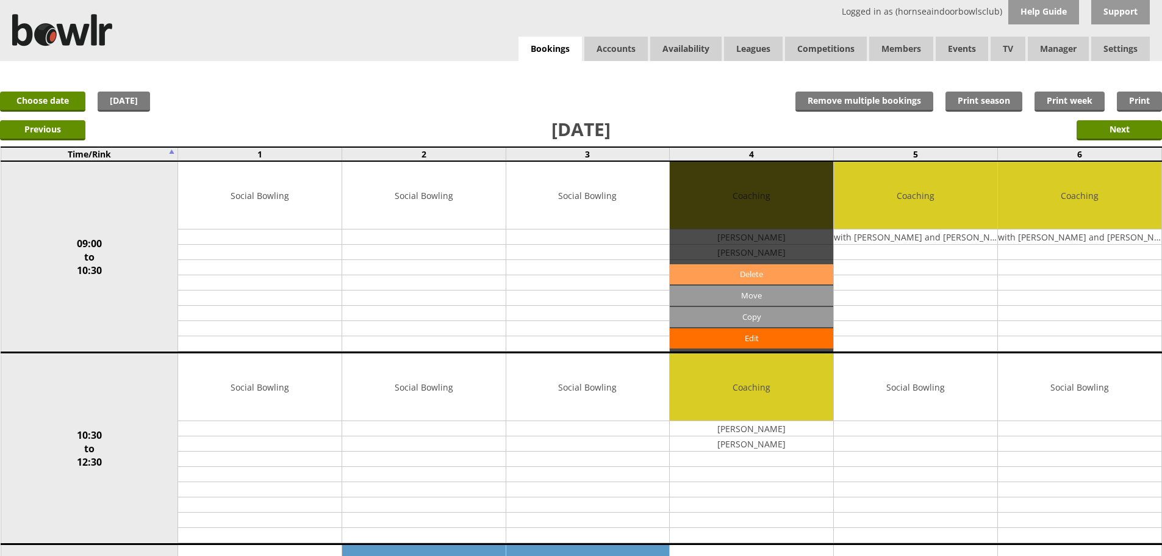
click at [762, 267] on link "Delete" at bounding box center [752, 274] width 164 height 20
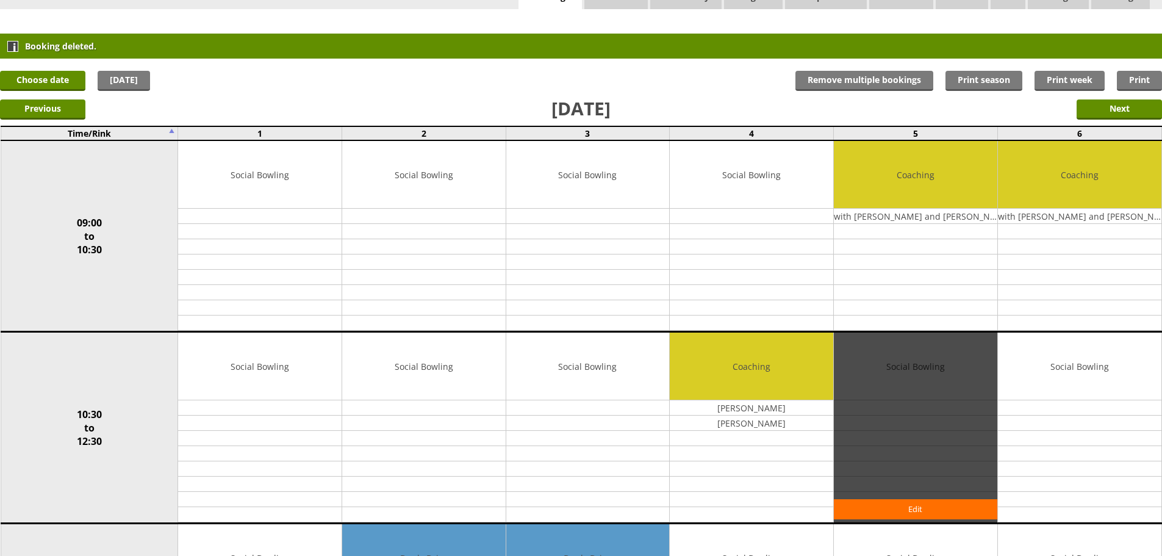
scroll to position [122, 0]
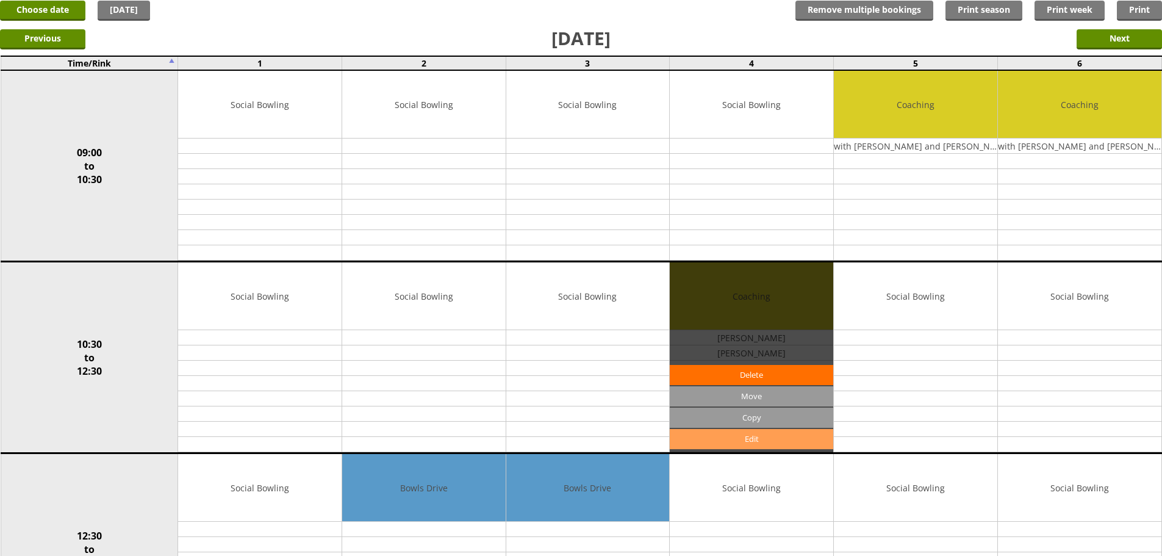
click at [735, 441] on link "Edit" at bounding box center [752, 439] width 164 height 20
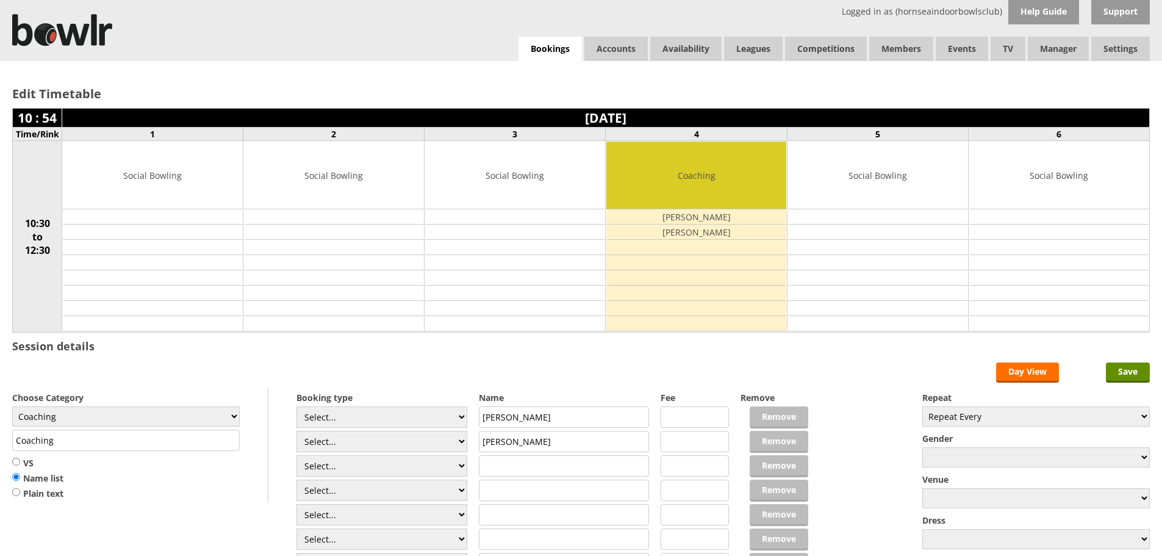
click at [519, 466] on input "text" at bounding box center [564, 465] width 171 height 21
type input "11-12"
click at [1124, 375] on input "Save" at bounding box center [1128, 372] width 44 height 20
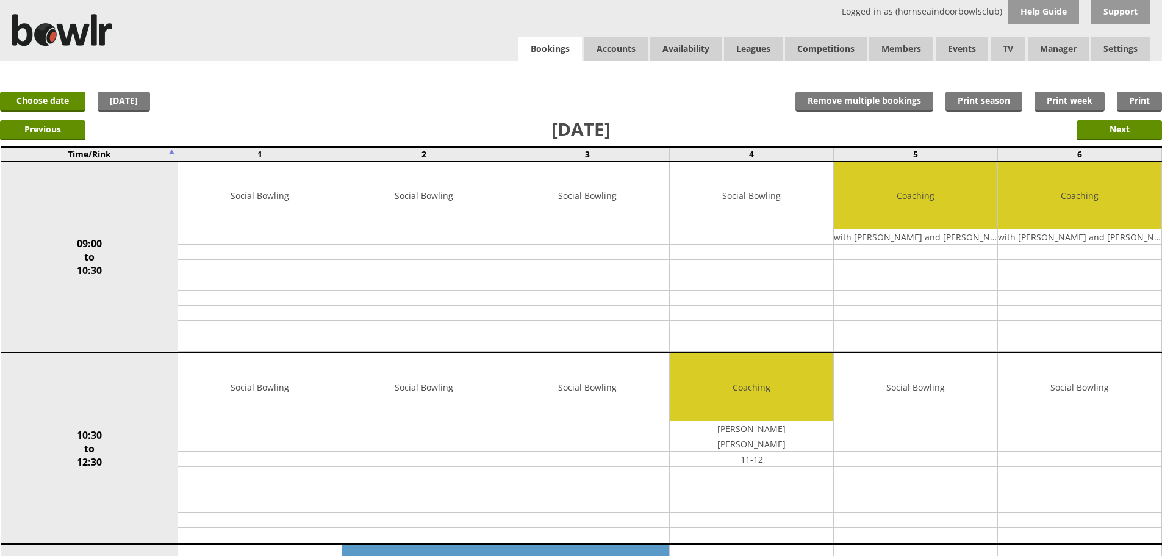
click at [551, 49] on link "Bookings" at bounding box center [550, 49] width 63 height 25
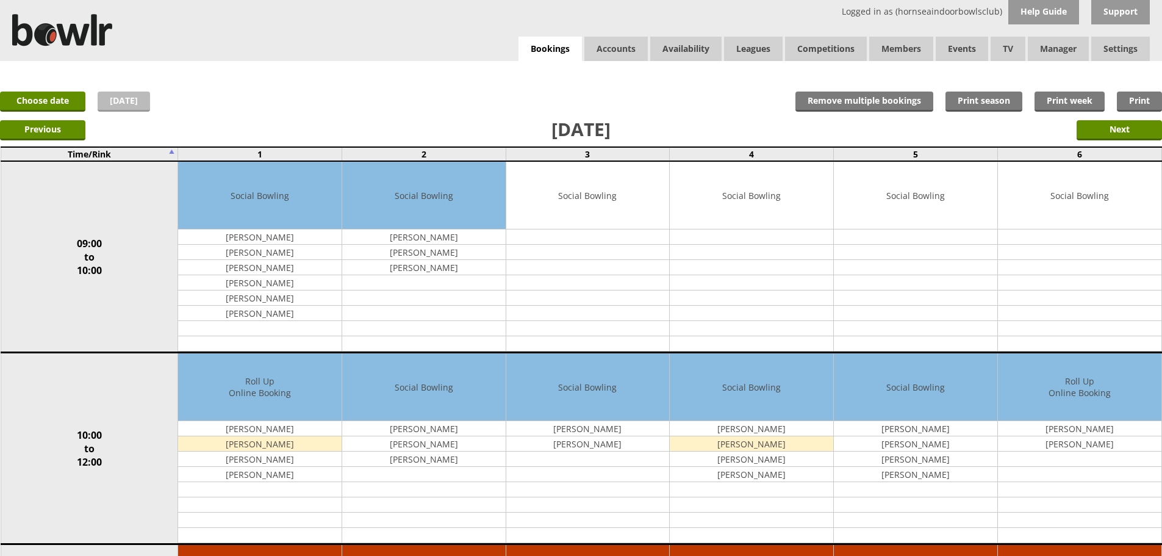
click at [128, 109] on link "[DATE]" at bounding box center [124, 102] width 52 height 20
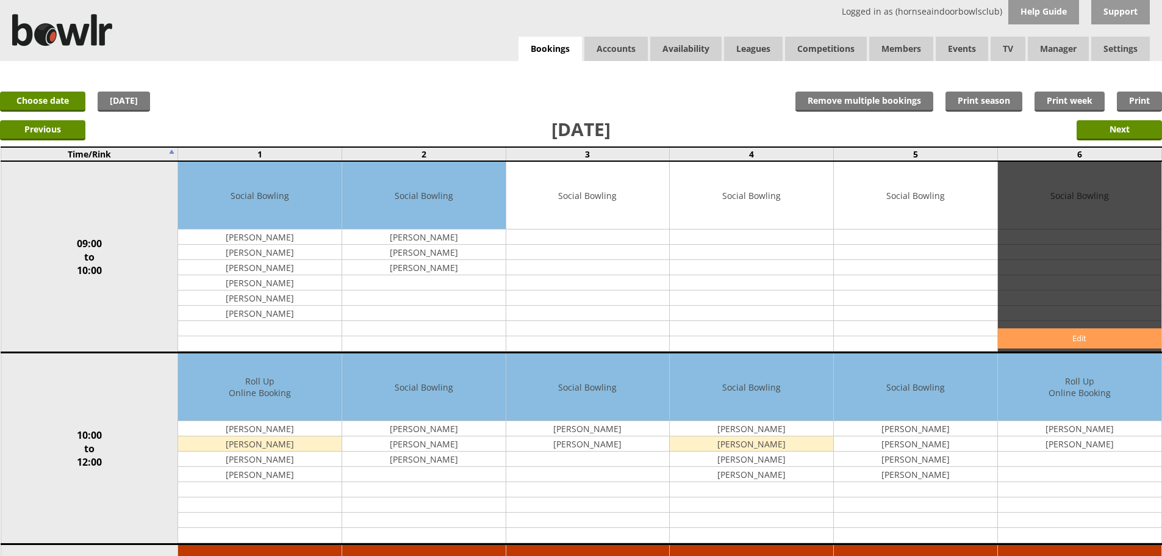
click at [1074, 342] on link "Edit" at bounding box center [1080, 338] width 164 height 20
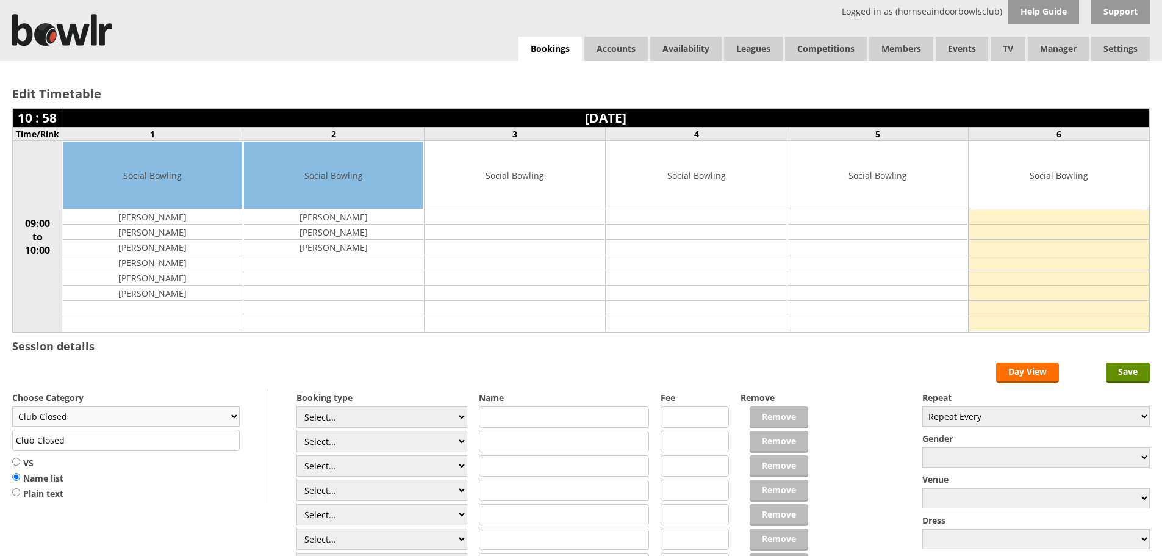
click at [235, 418] on select "Club Closed Singles League Triples League Pairs League Friendly Social Bowling …" at bounding box center [126, 416] width 228 height 20
select select "119"
click at [12, 406] on select "Club Closed Singles League Triples League Pairs League Friendly Social Bowling …" at bounding box center [126, 416] width 228 height 20
type input "Social Bowling"
click at [466, 419] on select "Select... Club Competition (Member) Club Competition (Visitor) National (Member…" at bounding box center [382, 416] width 171 height 21
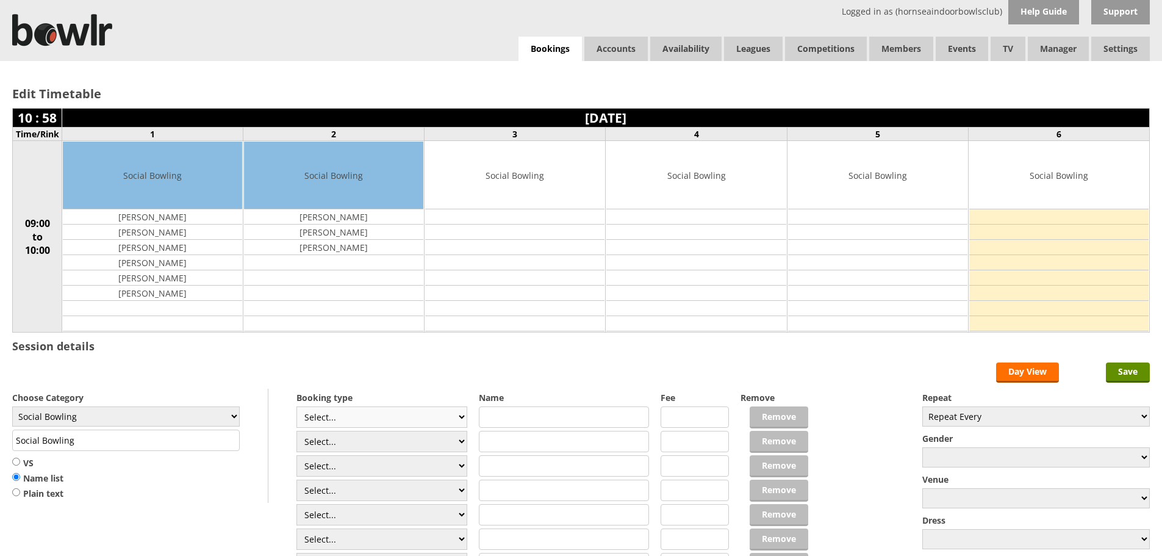
select select "1_54"
click at [297, 406] on select "Select... Club Competition (Member) Club Competition (Visitor) National (Member…" at bounding box center [382, 416] width 171 height 21
type input "3.0000"
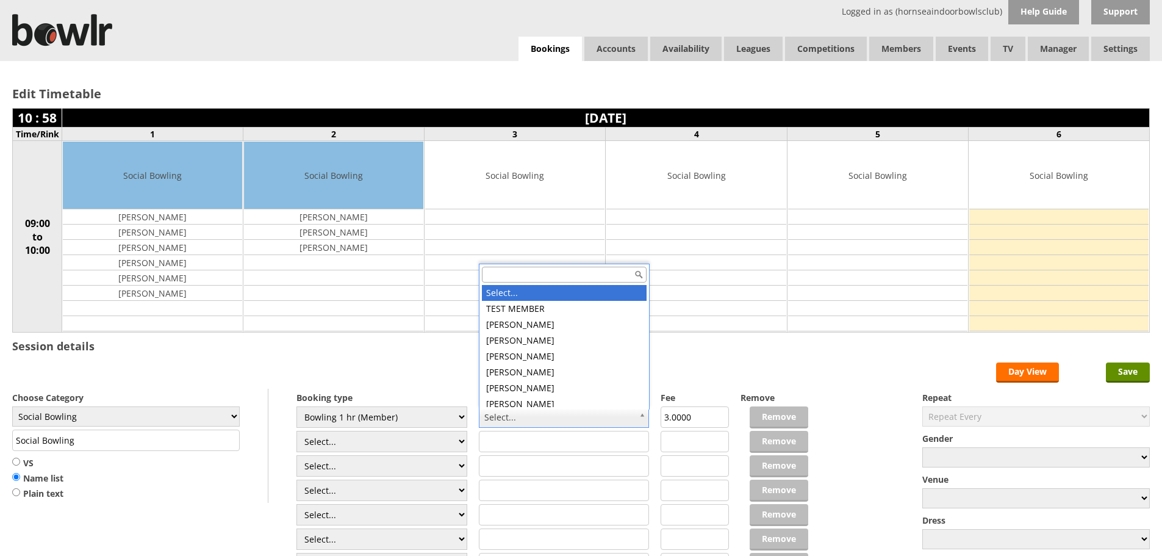
click at [494, 278] on input "text" at bounding box center [564, 275] width 165 height 16
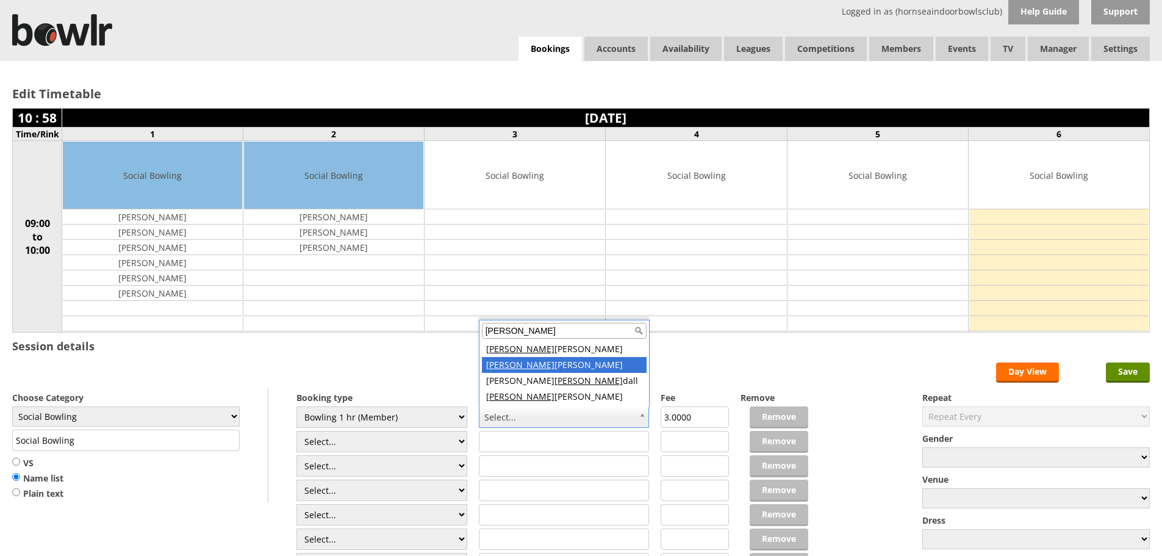
type input "ken"
drag, startPoint x: 512, startPoint y: 368, endPoint x: 502, endPoint y: 372, distance: 10.7
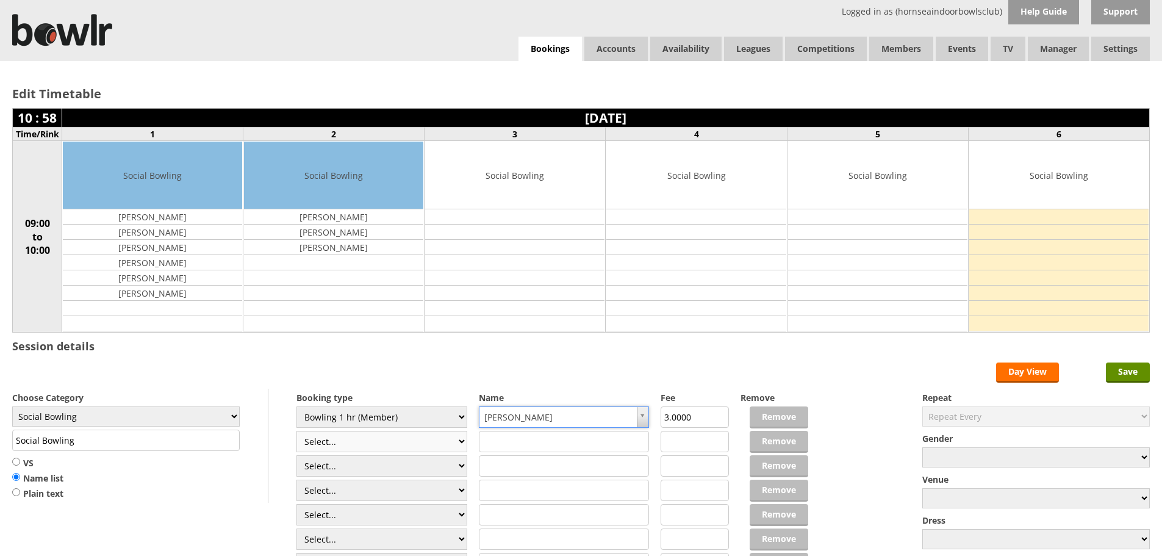
click at [458, 442] on select "Select... Club Competition (Member) Club Competition (Visitor) National (Member…" at bounding box center [382, 441] width 171 height 21
select select "0_50"
click at [297, 431] on select "Select... Club Competition (Member) Club Competition (Visitor) National (Member…" at bounding box center [382, 441] width 171 height 21
type input "8.0000"
click at [463, 438] on select "Select... Club Competition (Member) Club Competition (Visitor) National (Member…" at bounding box center [382, 441] width 171 height 21
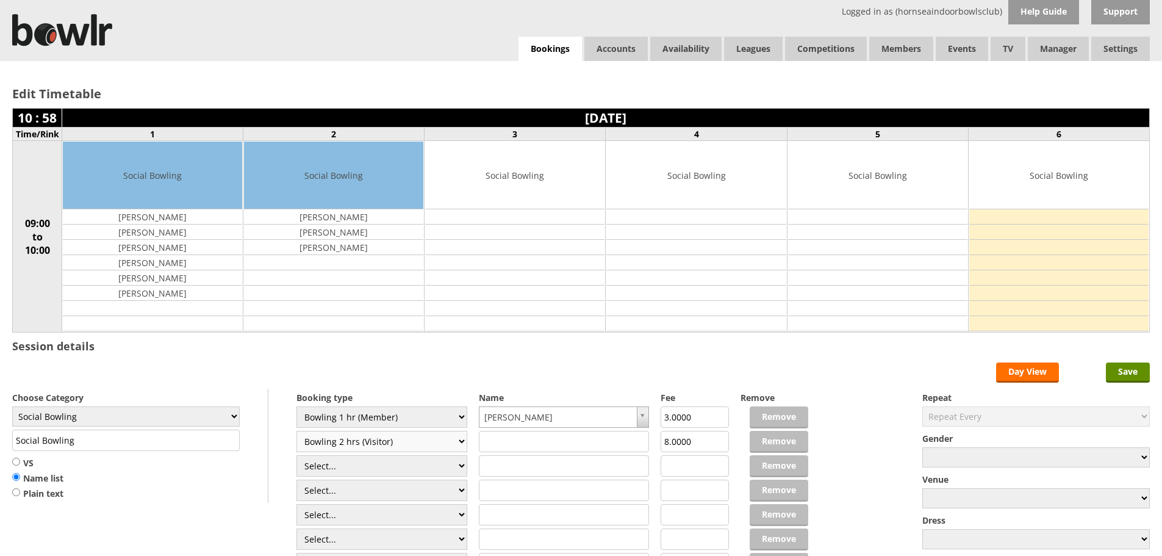
select select "0_54"
click at [297, 431] on select "Select... Club Competition (Member) Club Competition (Visitor) National (Member…" at bounding box center [382, 441] width 171 height 21
type input "6.0000"
click at [530, 444] on input "text" at bounding box center [564, 441] width 171 height 21
click at [487, 441] on input "neil Sutton" at bounding box center [564, 441] width 171 height 21
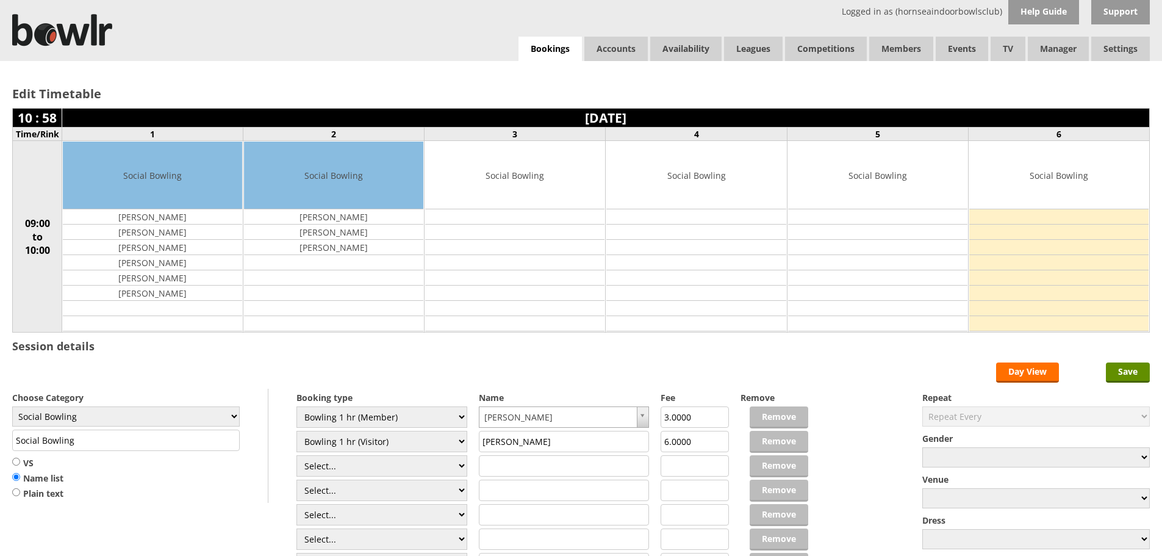
type input "[PERSON_NAME]"
click at [493, 467] on input "text" at bounding box center [564, 465] width 171 height 21
click at [463, 463] on select "Select... Club Competition (Member) Club Competition (Visitor) National (Member…" at bounding box center [382, 465] width 171 height 21
select select "1_49"
click at [297, 455] on select "Select... Club Competition (Member) Club Competition (Visitor) National (Member…" at bounding box center [382, 465] width 171 height 21
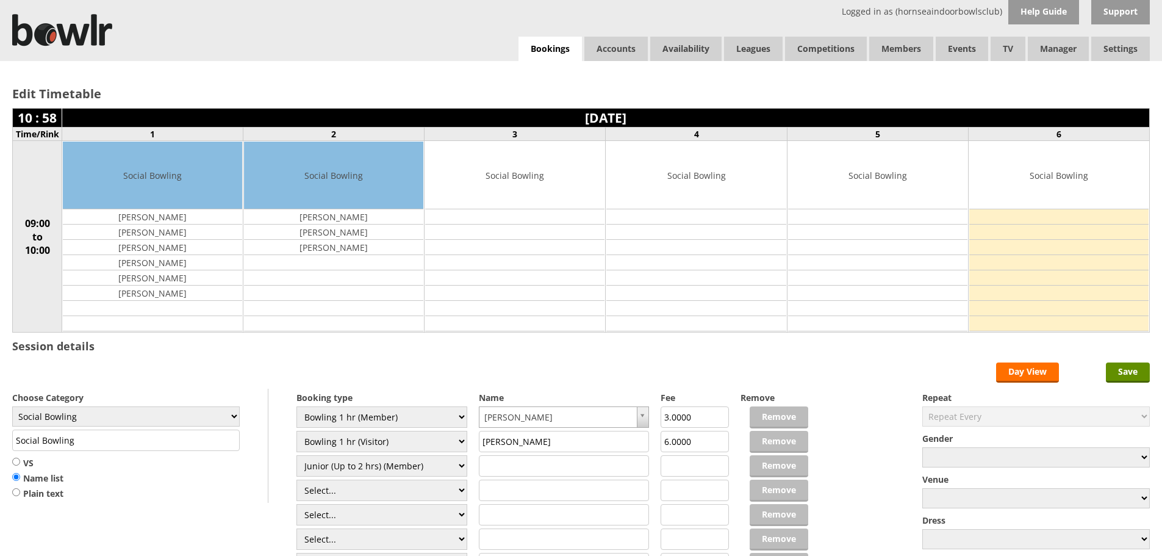
type input "1.0000"
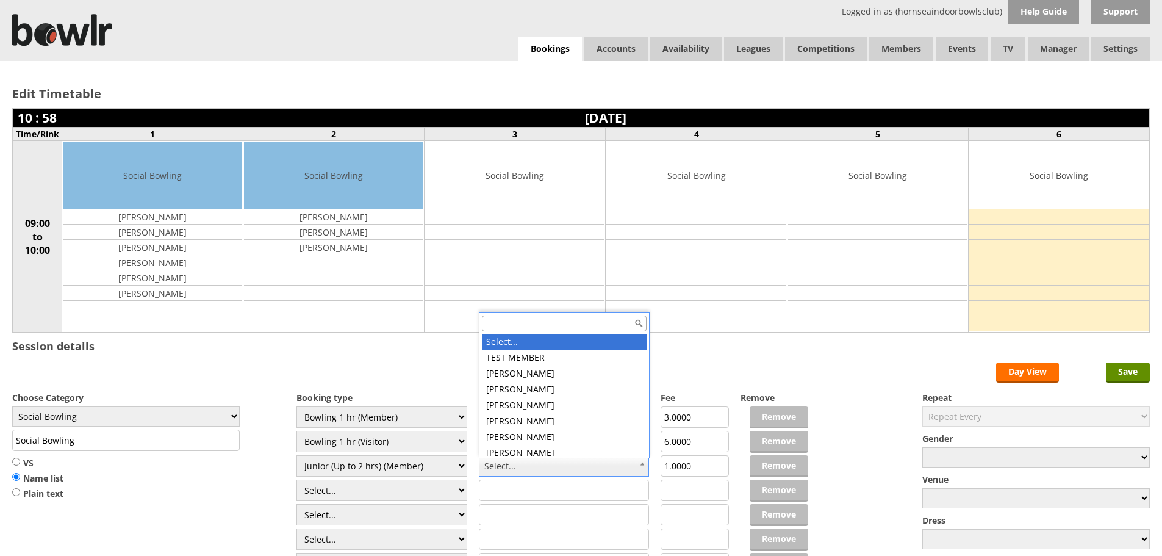
scroll to position [5, 0]
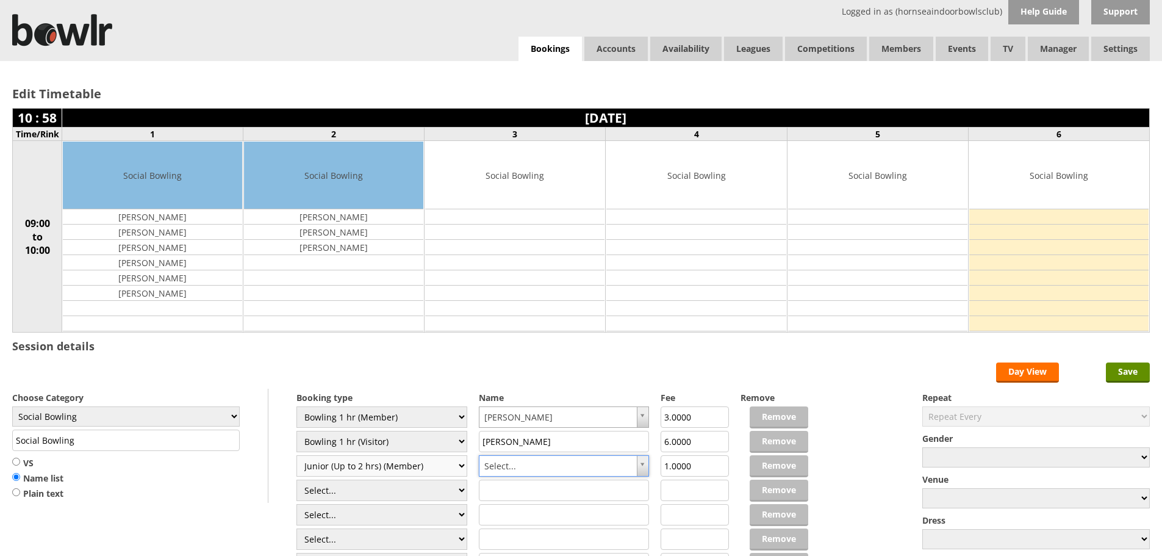
click at [462, 463] on select "Select... Club Competition (Member) Club Competition (Visitor) National (Member…" at bounding box center [382, 465] width 171 height 21
select select "0_49"
click at [297, 455] on select "Select... Club Competition (Member) Club Competition (Visitor) National (Member…" at bounding box center [382, 465] width 171 height 21
type input "2.0000"
click at [538, 466] on input "text" at bounding box center [564, 465] width 171 height 21
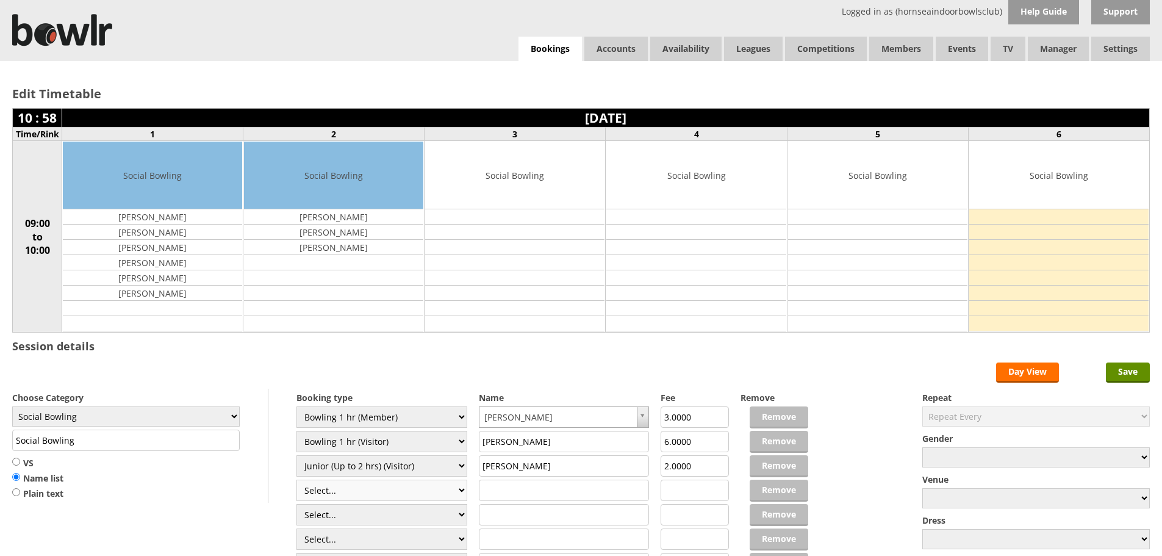
type input "[PERSON_NAME]"
click at [457, 489] on select "Select... Club Competition (Member) Club Competition (Visitor) National (Member…" at bounding box center [382, 490] width 171 height 21
click at [496, 484] on input "text" at bounding box center [564, 490] width 171 height 21
type input "dlrai"
click at [465, 492] on select "Select... Club Competition (Member) Club Competition (Visitor) National (Member…" at bounding box center [382, 490] width 171 height 21
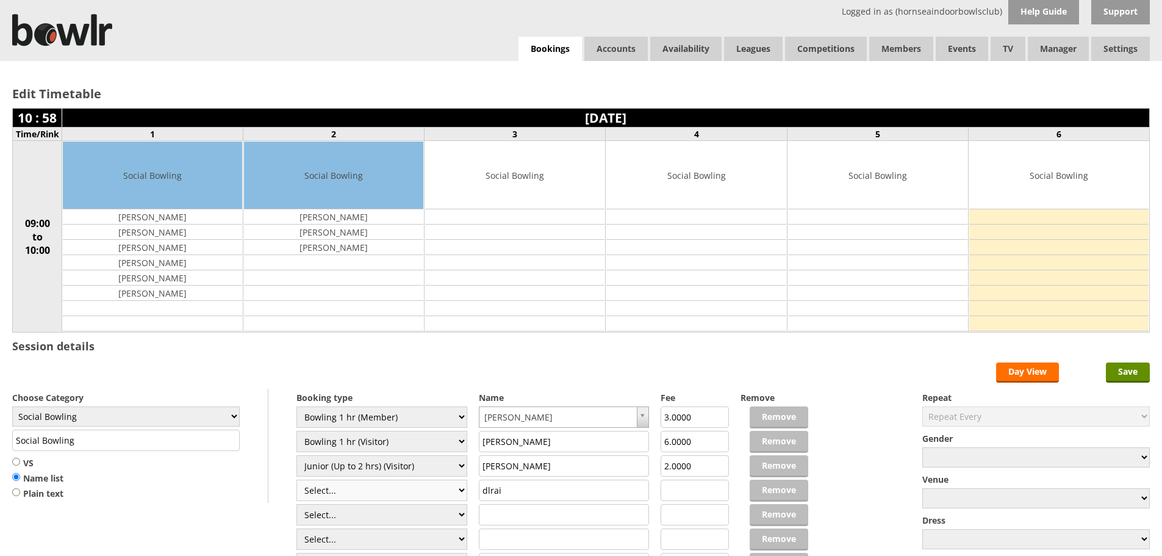
select select "1_49"
click at [297, 480] on select "Select... Club Competition (Member) Club Competition (Visitor) National (Member…" at bounding box center [382, 490] width 171 height 21
type input "1.0000"
click at [461, 489] on select "Select... Club Competition (Member) Club Competition (Visitor) National (Member…" at bounding box center [382, 490] width 171 height 21
select select "0_49"
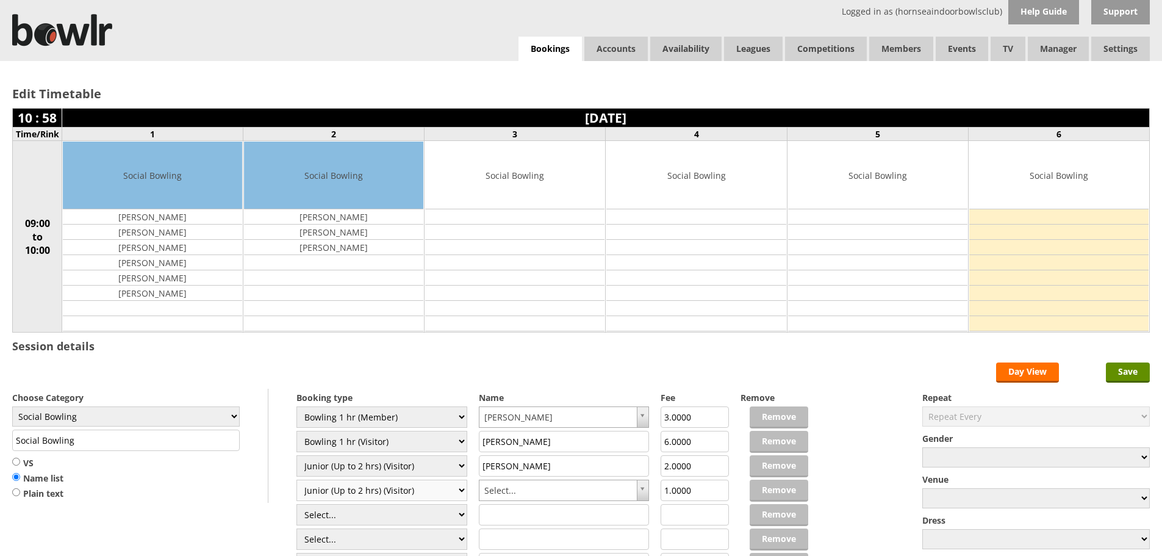
click at [297, 480] on select "Select... Club Competition (Member) Club Competition (Visitor) National (Member…" at bounding box center [382, 490] width 171 height 21
type input "2.0000"
click at [1134, 370] on input "Save" at bounding box center [1128, 372] width 44 height 20
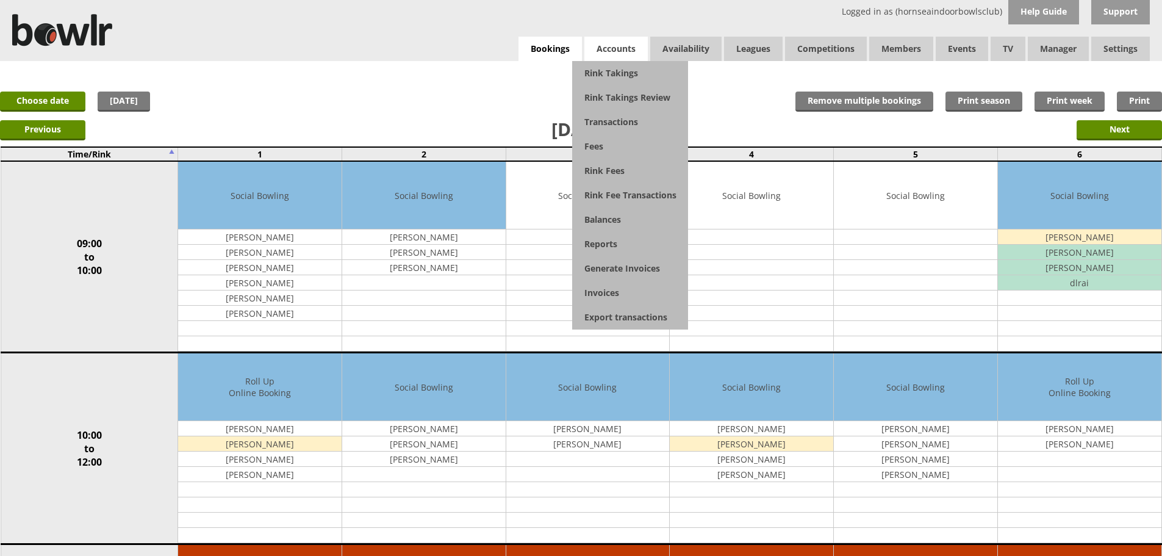
click at [619, 51] on span "Accounts" at bounding box center [616, 49] width 63 height 24
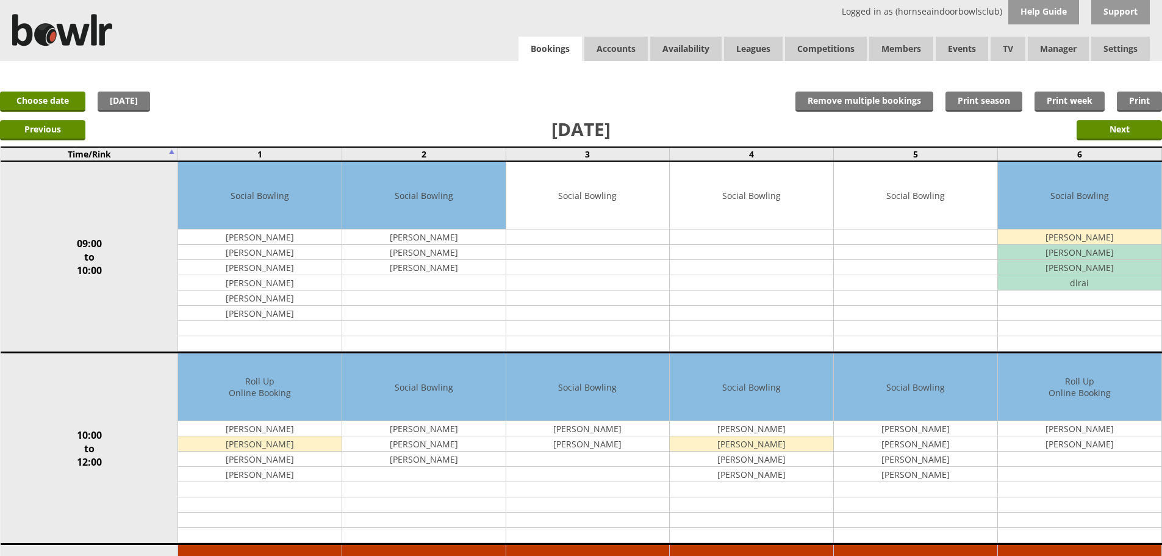
click at [552, 48] on link "Bookings" at bounding box center [550, 49] width 63 height 25
click at [40, 99] on link "Choose date" at bounding box center [42, 102] width 85 height 20
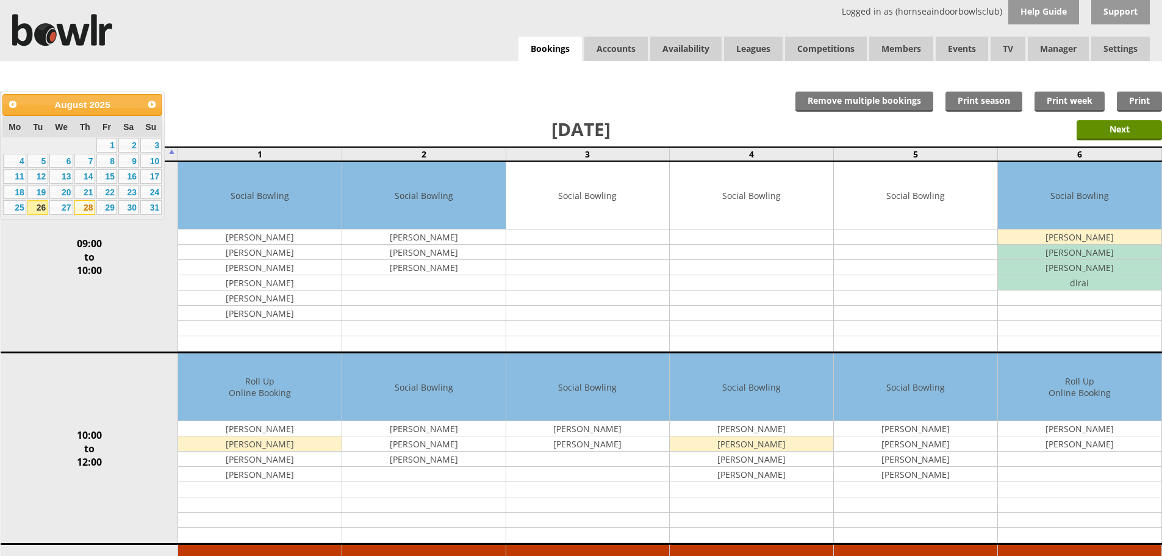
click at [74, 209] on link "28" at bounding box center [84, 207] width 21 height 15
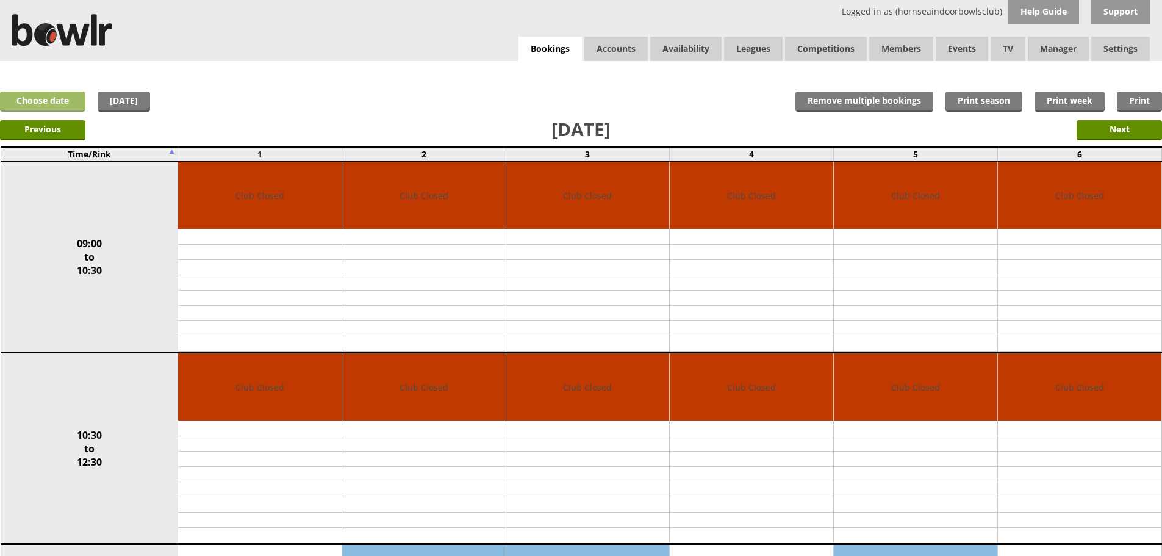
click at [52, 104] on link "Choose date" at bounding box center [42, 102] width 85 height 20
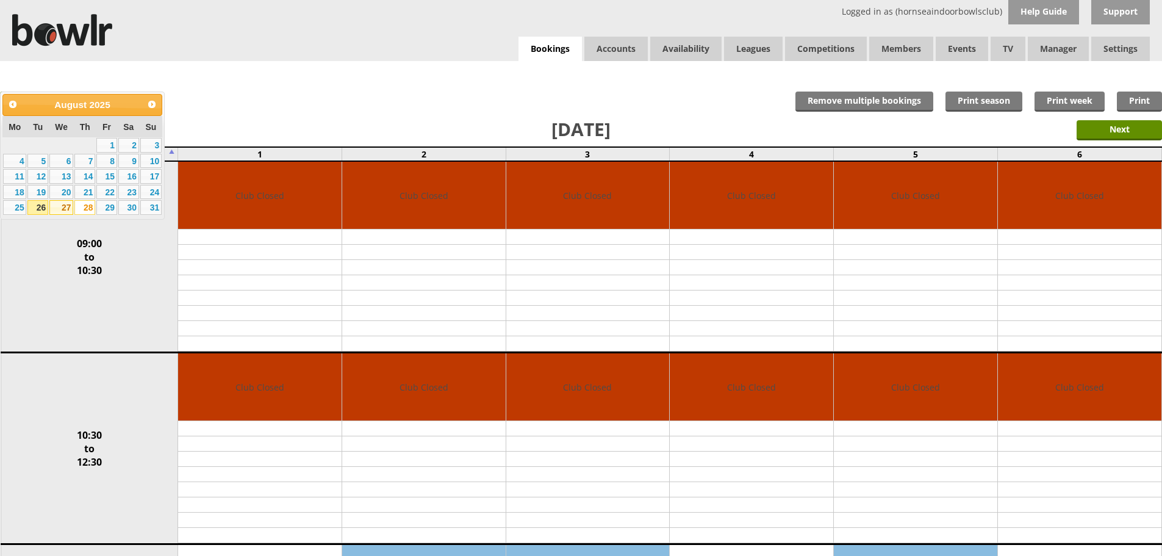
click at [65, 211] on link "27" at bounding box center [61, 207] width 24 height 15
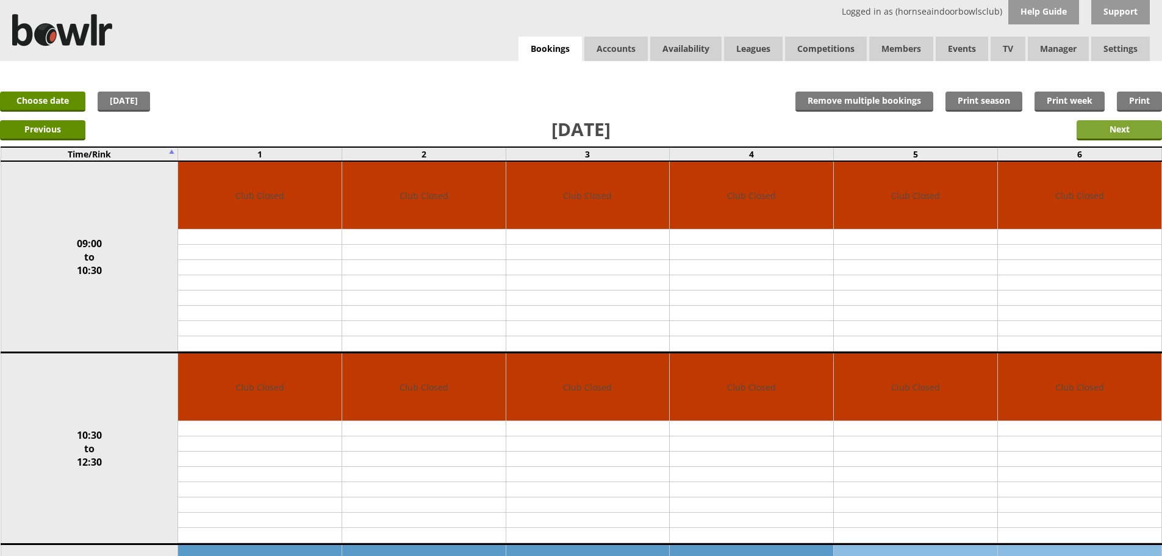
click at [1122, 127] on input "Next" at bounding box center [1119, 130] width 85 height 20
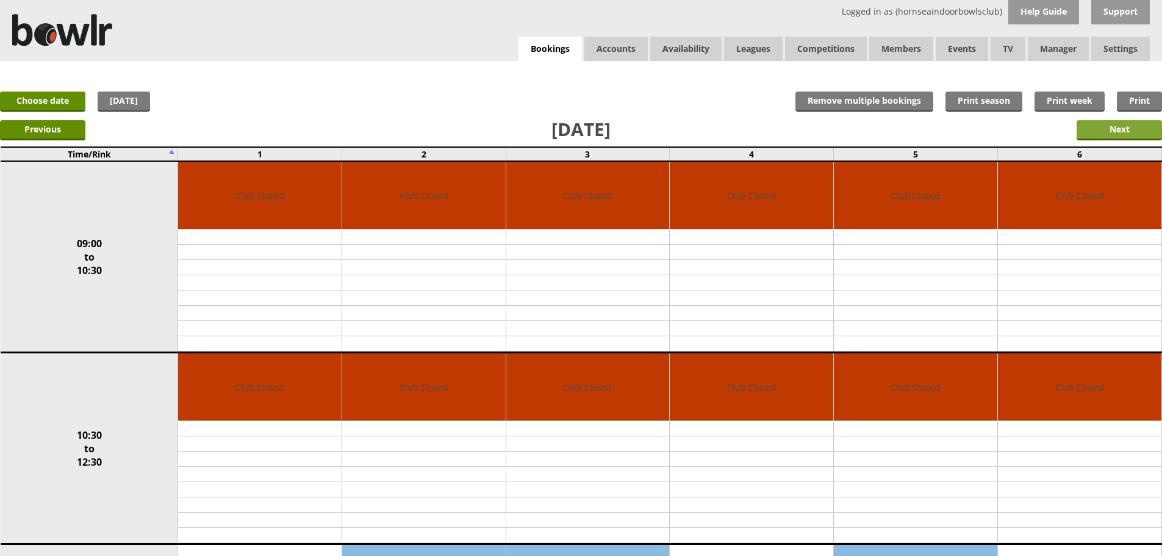
click at [1116, 126] on input "Next" at bounding box center [1119, 130] width 85 height 20
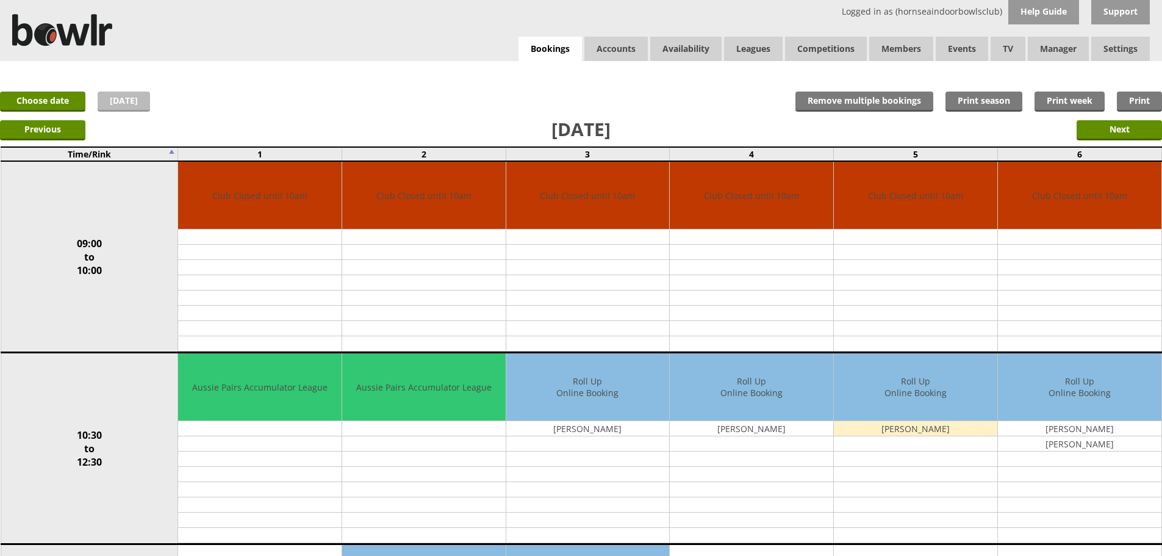
click at [143, 100] on link "[DATE]" at bounding box center [124, 102] width 52 height 20
